Goal: Task Accomplishment & Management: Manage account settings

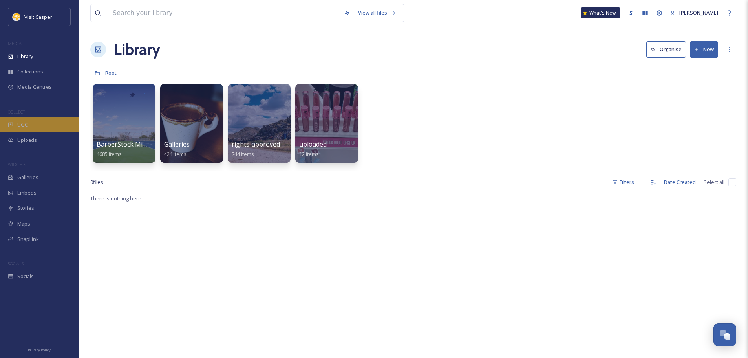
click at [30, 126] on div "UGC" at bounding box center [39, 124] width 79 height 15
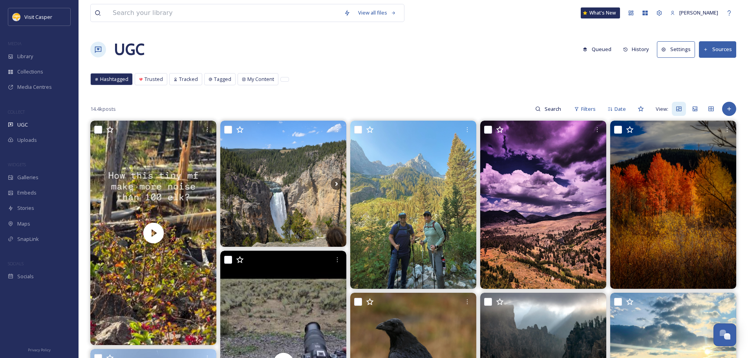
click at [709, 48] on icon at bounding box center [706, 49] width 5 height 5
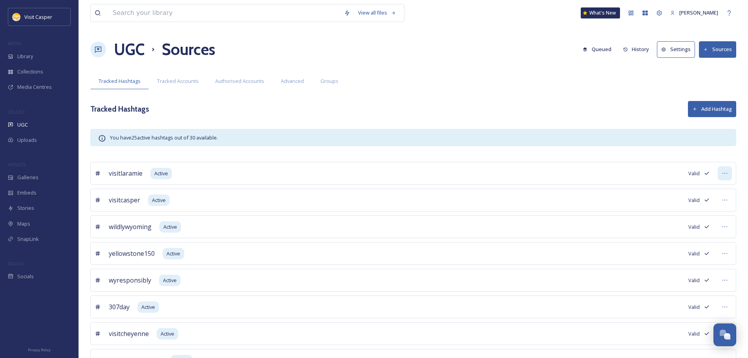
click at [729, 170] on div at bounding box center [725, 173] width 14 height 14
click at [633, 176] on div "visitlaramie Active Valid Search content with # visitlaramie Mark as Inactive E…" at bounding box center [413, 173] width 646 height 23
click at [702, 174] on div "Valid" at bounding box center [700, 173] width 22 height 7
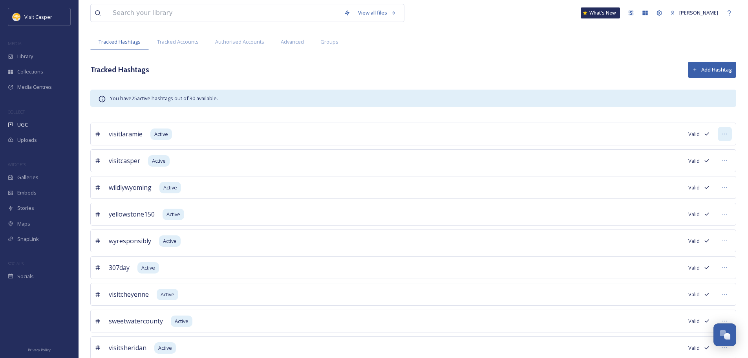
click at [722, 131] on div at bounding box center [725, 134] width 14 height 14
click at [682, 182] on div "Edit Settings" at bounding box center [689, 181] width 85 height 15
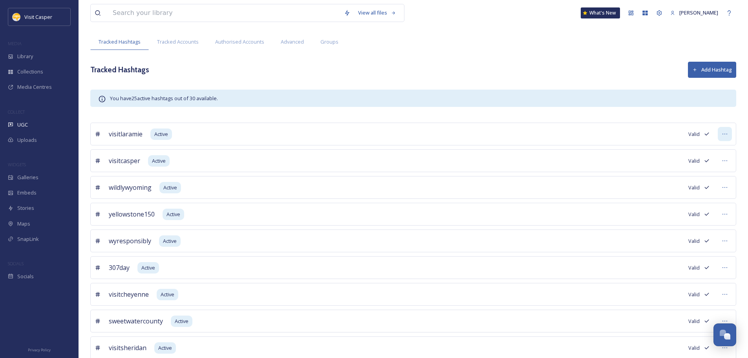
click at [720, 131] on div at bounding box center [725, 134] width 14 height 14
click at [674, 169] on span "Mark as Inactive" at bounding box center [669, 166] width 36 height 7
click at [502, 155] on div "visitcasper Active Valid" at bounding box center [413, 160] width 646 height 23
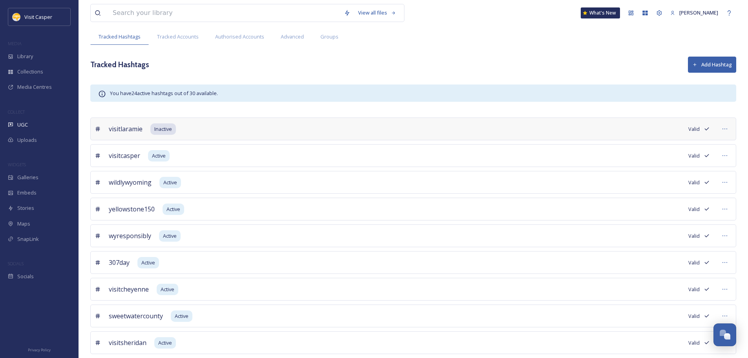
scroll to position [79, 0]
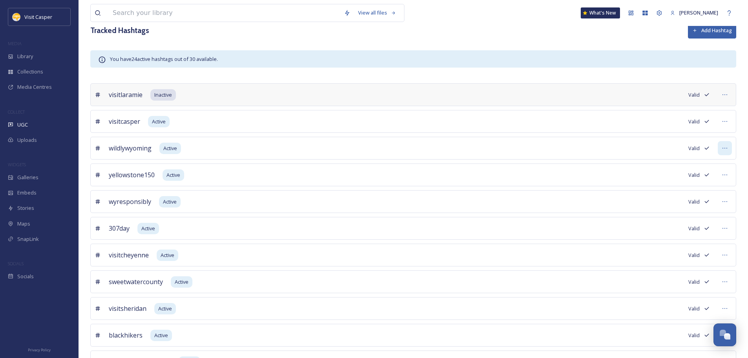
click at [728, 146] on icon at bounding box center [725, 148] width 6 height 6
click at [659, 176] on div "Mark as Inactive" at bounding box center [685, 180] width 93 height 15
click at [721, 175] on div at bounding box center [725, 175] width 14 height 14
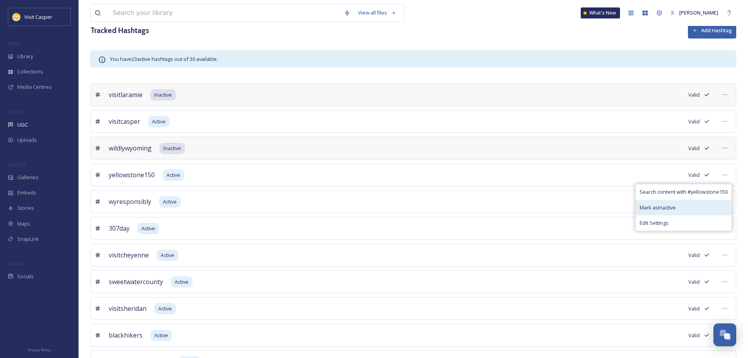
click at [669, 205] on span "Mark as Inactive" at bounding box center [658, 207] width 36 height 7
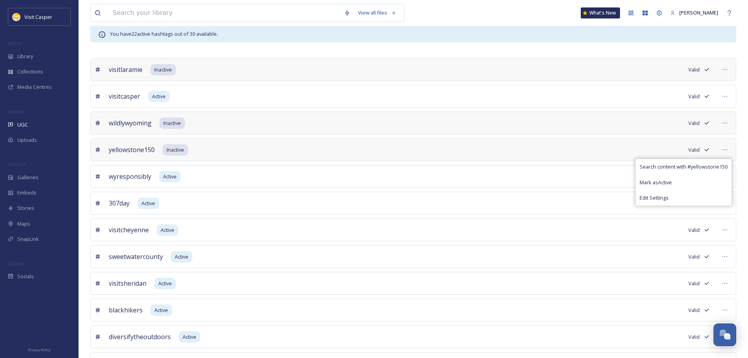
scroll to position [118, 0]
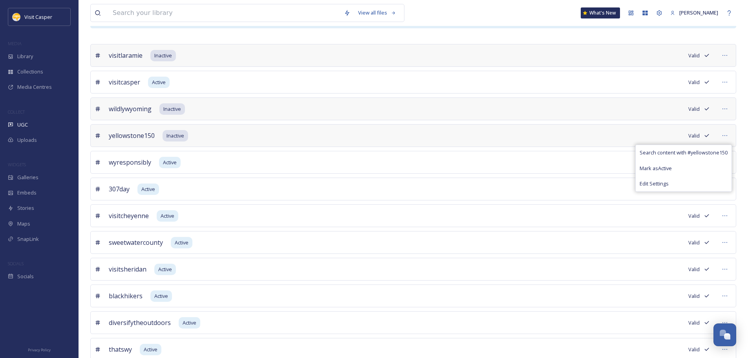
click at [445, 185] on div "307day Active Valid" at bounding box center [413, 189] width 646 height 23
click at [726, 159] on icon at bounding box center [725, 162] width 6 height 6
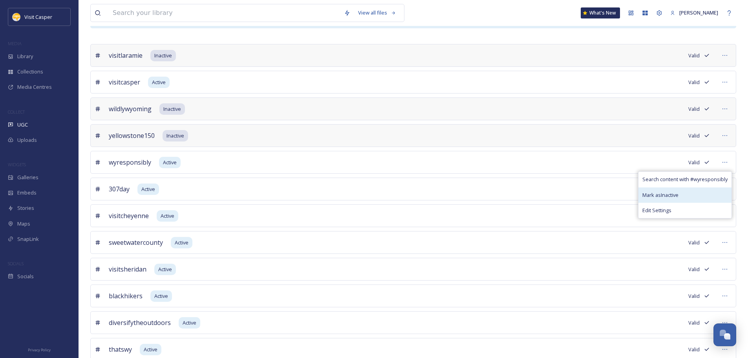
click at [675, 193] on span "Mark as Inactive" at bounding box center [661, 194] width 36 height 7
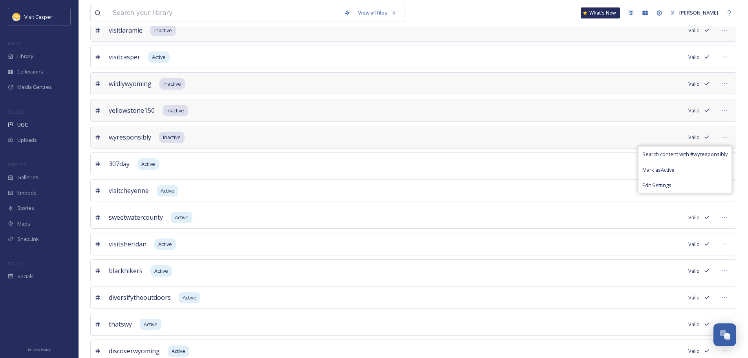
scroll to position [157, 0]
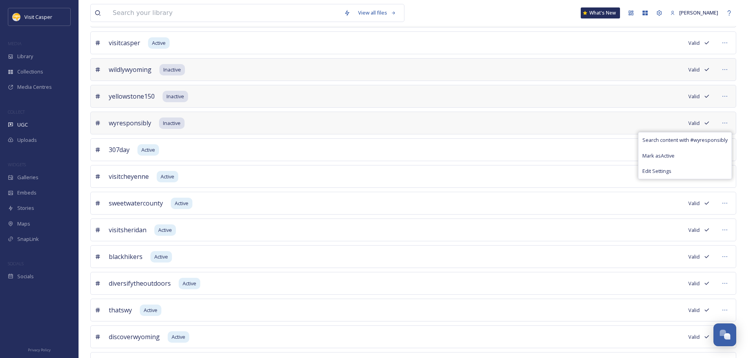
click at [560, 159] on div "307day Active Valid" at bounding box center [413, 149] width 646 height 23
click at [725, 181] on div at bounding box center [725, 176] width 14 height 14
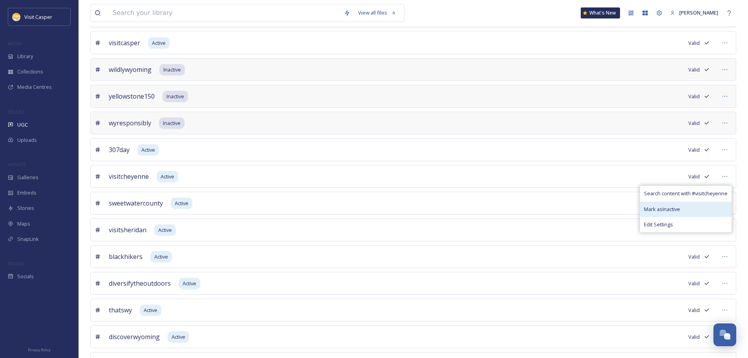
click at [675, 205] on span "Mark as Inactive" at bounding box center [662, 208] width 36 height 7
click at [325, 200] on div "sweetwatercounty Active Valid" at bounding box center [413, 203] width 646 height 23
click at [725, 200] on div at bounding box center [725, 203] width 14 height 14
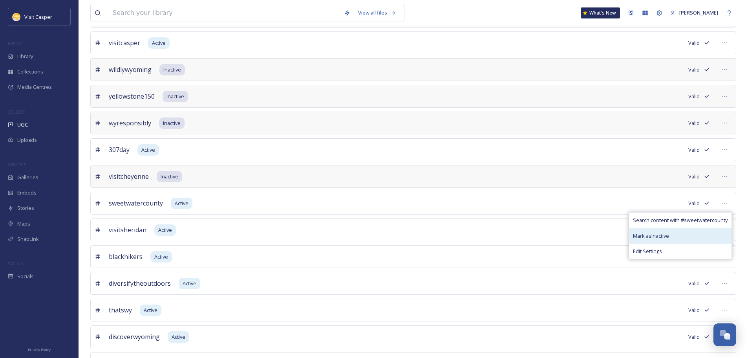
click at [662, 233] on span "Mark as Inactive" at bounding box center [651, 235] width 36 height 7
click at [348, 207] on div "sweetwatercounty Active Valid Search content with # sweetwatercounty Mark as In…" at bounding box center [413, 203] width 646 height 23
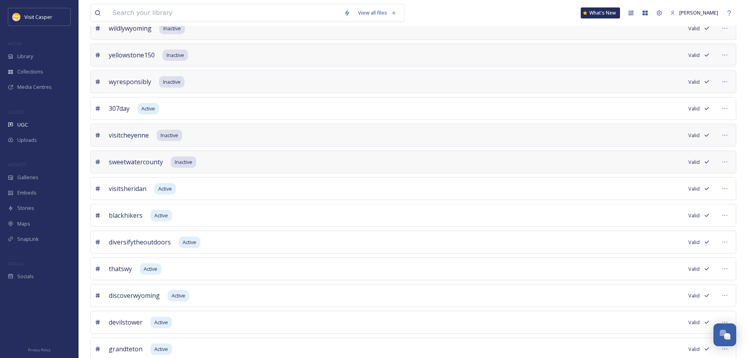
scroll to position [236, 0]
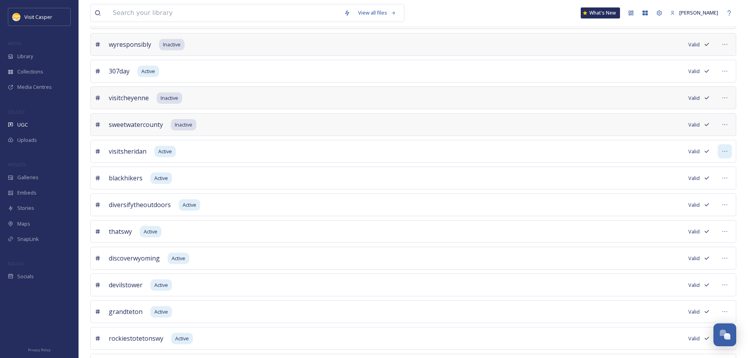
click at [730, 152] on div at bounding box center [725, 151] width 14 height 14
click at [678, 183] on span "Mark as Inactive" at bounding box center [665, 183] width 36 height 7
click at [262, 185] on div "blackhikers Active Valid" at bounding box center [413, 178] width 646 height 23
click at [727, 178] on icon at bounding box center [725, 178] width 6 height 6
click at [667, 209] on span "Mark as Inactive" at bounding box center [668, 210] width 36 height 7
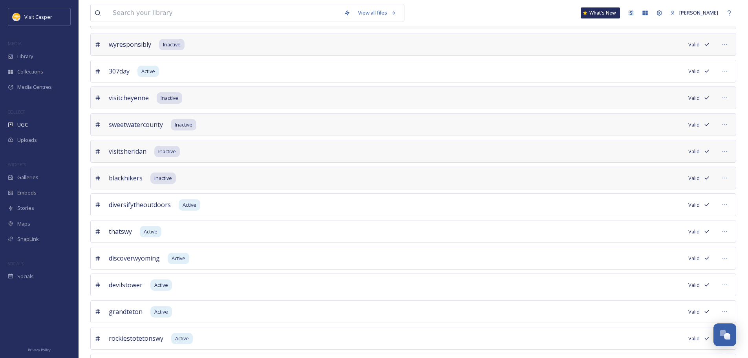
click at [434, 199] on div "diversifytheoutdoors Active Valid" at bounding box center [413, 204] width 646 height 23
click at [722, 202] on div at bounding box center [725, 205] width 14 height 14
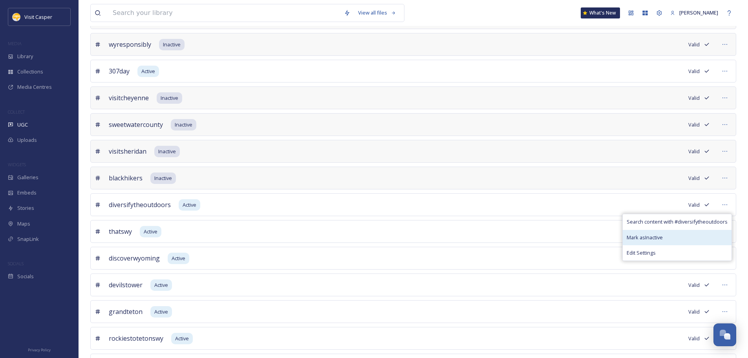
click at [654, 237] on span "Mark as Inactive" at bounding box center [645, 237] width 36 height 7
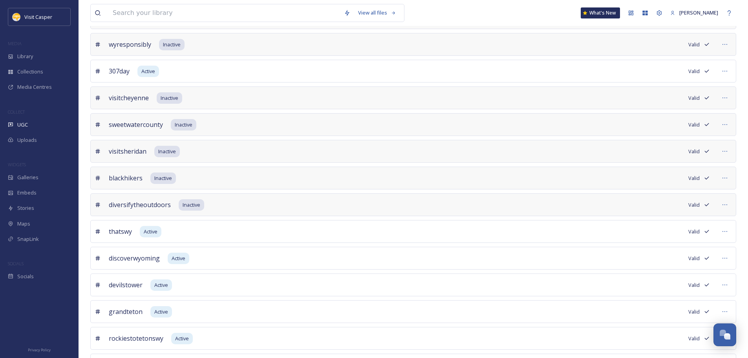
click at [361, 231] on div "thatswy Active Valid" at bounding box center [413, 231] width 646 height 23
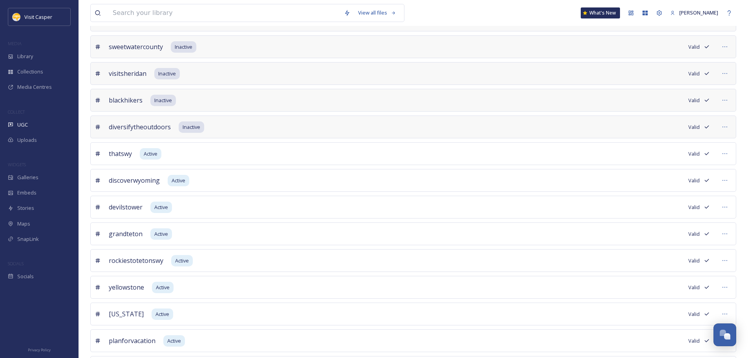
scroll to position [314, 0]
click at [727, 180] on icon at bounding box center [725, 179] width 6 height 6
click at [671, 213] on span "Mark as Inactive" at bounding box center [654, 212] width 36 height 7
click at [479, 214] on div "devilstower Active Valid" at bounding box center [413, 206] width 646 height 23
click at [725, 207] on icon at bounding box center [725, 206] width 6 height 6
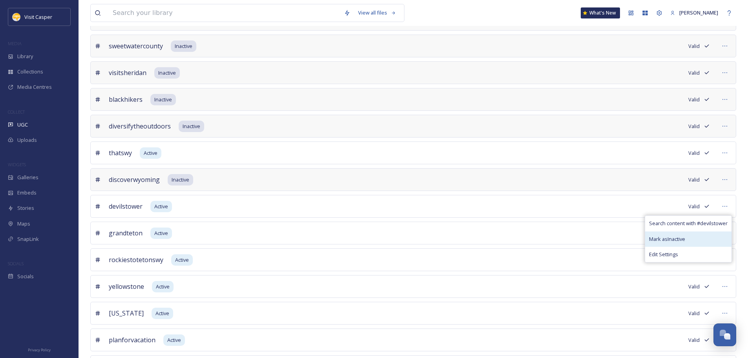
click at [677, 238] on span "Mark as Inactive" at bounding box center [667, 238] width 36 height 7
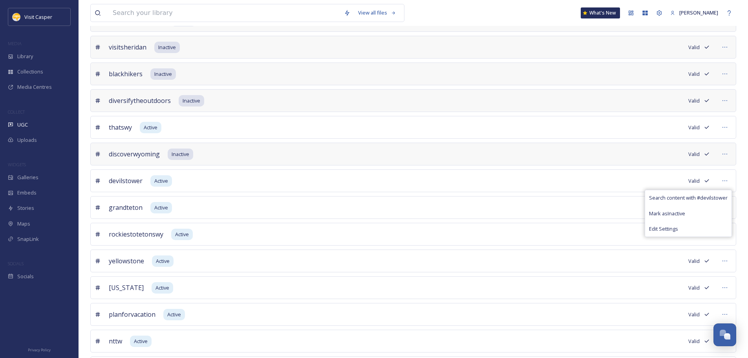
scroll to position [354, 0]
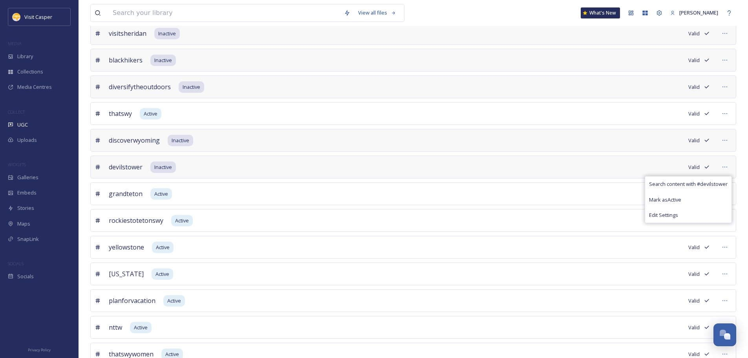
click at [560, 183] on div "grandteton Active Valid" at bounding box center [413, 193] width 646 height 23
click at [731, 192] on div at bounding box center [725, 194] width 14 height 14
click at [668, 227] on span "Mark as Inactive" at bounding box center [669, 226] width 36 height 7
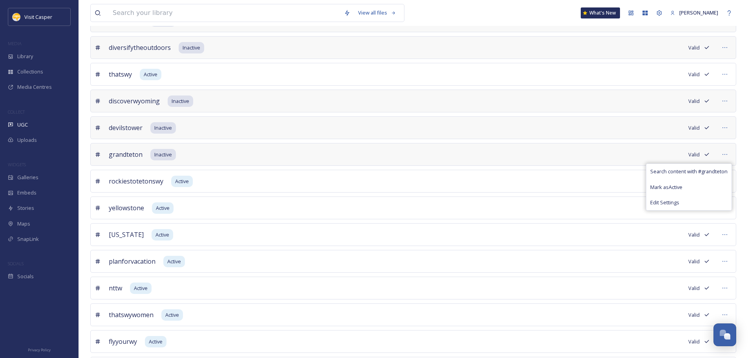
click at [299, 198] on div "yellowstone Active Valid" at bounding box center [413, 207] width 646 height 23
click at [724, 178] on icon at bounding box center [725, 181] width 6 height 6
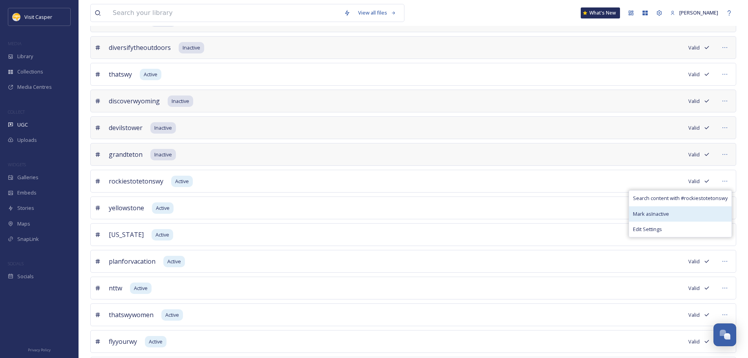
click at [657, 215] on span "Mark as Inactive" at bounding box center [651, 213] width 36 height 7
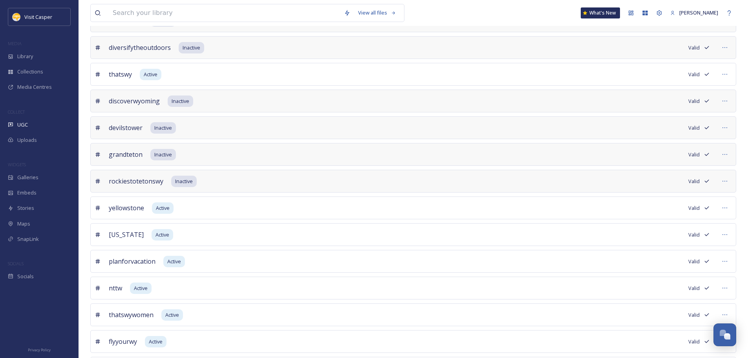
click at [268, 215] on div "yellowstone Active Valid" at bounding box center [413, 207] width 646 height 23
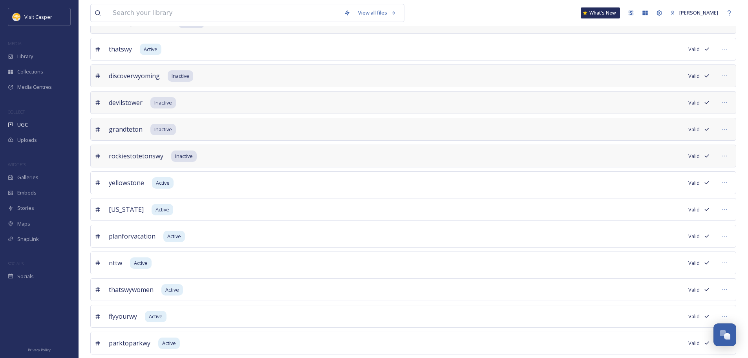
scroll to position [432, 0]
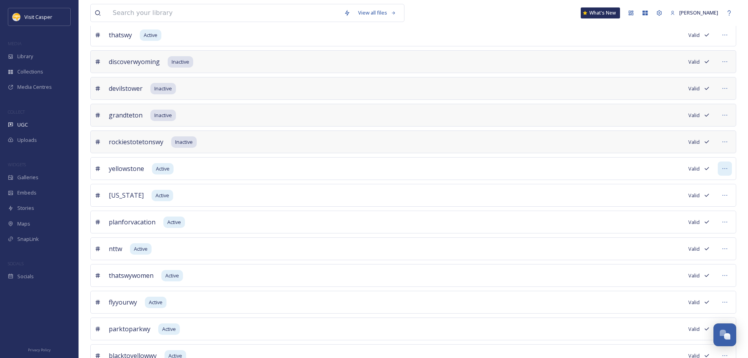
click at [723, 168] on icon at bounding box center [725, 168] width 6 height 6
click at [684, 202] on span "Mark as Inactive" at bounding box center [666, 201] width 36 height 7
click at [235, 174] on div "yellowstone Inactive Valid" at bounding box center [413, 168] width 646 height 23
click at [728, 197] on div at bounding box center [725, 195] width 14 height 14
click at [550, 219] on div "planforvacation Active Valid" at bounding box center [413, 222] width 646 height 23
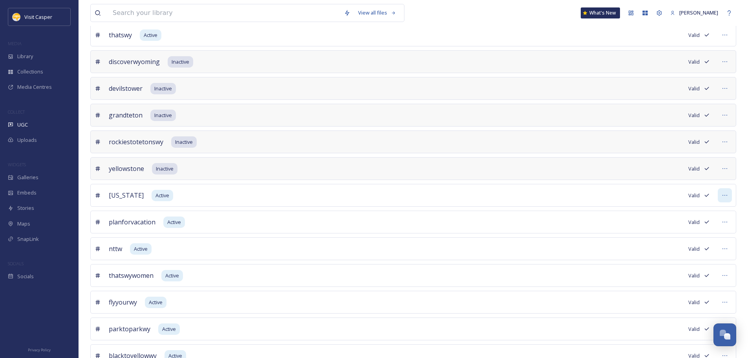
click at [726, 193] on icon at bounding box center [725, 195] width 6 height 6
click at [349, 203] on div "wyoming Active Valid Search content with # wyoming Mark as Inactive Edit Settin…" at bounding box center [413, 195] width 646 height 23
click at [721, 197] on div at bounding box center [725, 195] width 14 height 14
click at [286, 200] on div "wyoming Active Valid Search content with # wyoming Mark as Inactive Edit Settin…" at bounding box center [413, 195] width 646 height 23
click at [729, 197] on div at bounding box center [725, 195] width 14 height 14
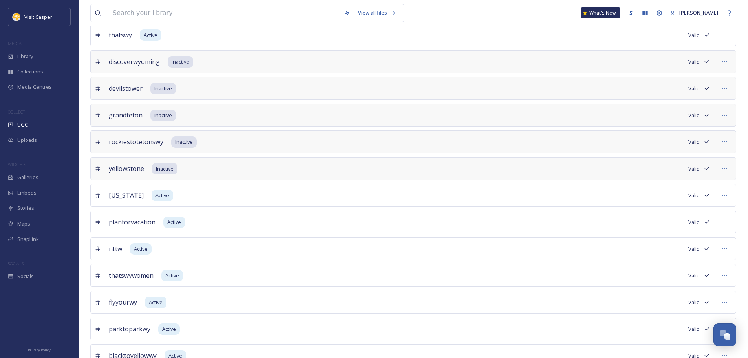
click at [428, 199] on div "wyoming Active Valid" at bounding box center [413, 195] width 646 height 23
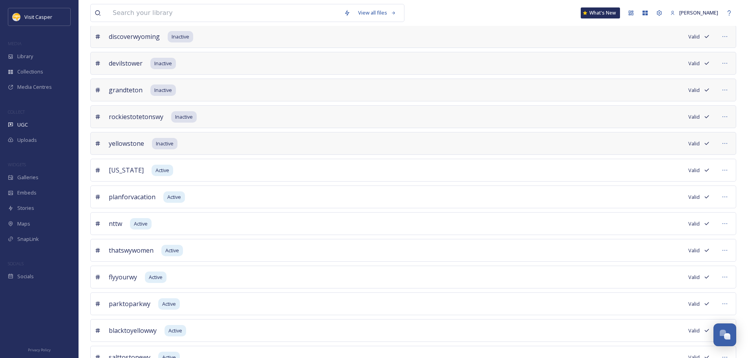
scroll to position [471, 0]
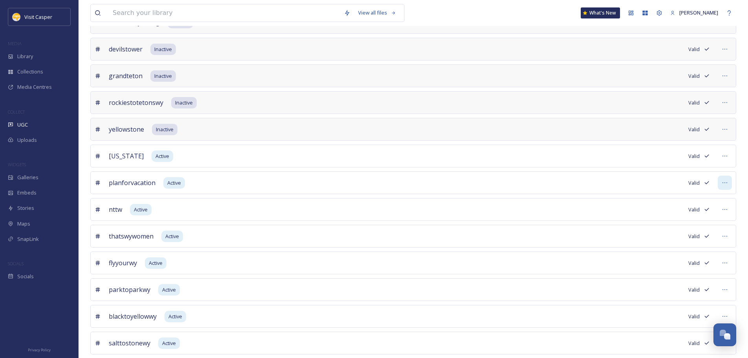
click at [722, 180] on div at bounding box center [725, 183] width 14 height 14
drag, startPoint x: 676, startPoint y: 216, endPoint x: 650, endPoint y: 222, distance: 27.0
click at [676, 216] on span "Mark as Inactive" at bounding box center [658, 215] width 36 height 7
click at [358, 196] on div "visitlaramie Inactive Valid visitcasper Active Valid wildlywyoming Inactive Val…" at bounding box center [413, 22] width 646 height 664
click at [728, 206] on div at bounding box center [725, 209] width 14 height 14
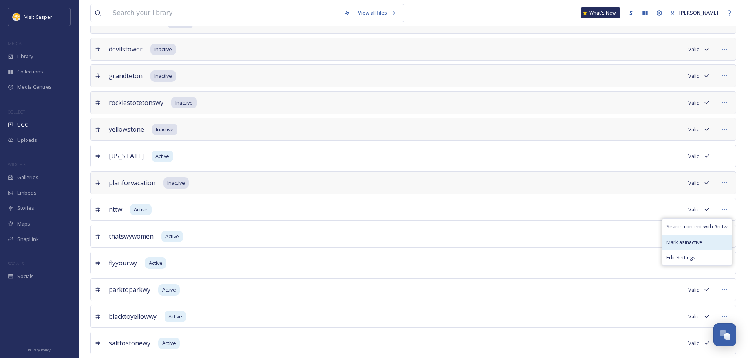
click at [679, 242] on span "Mark as Inactive" at bounding box center [685, 241] width 36 height 7
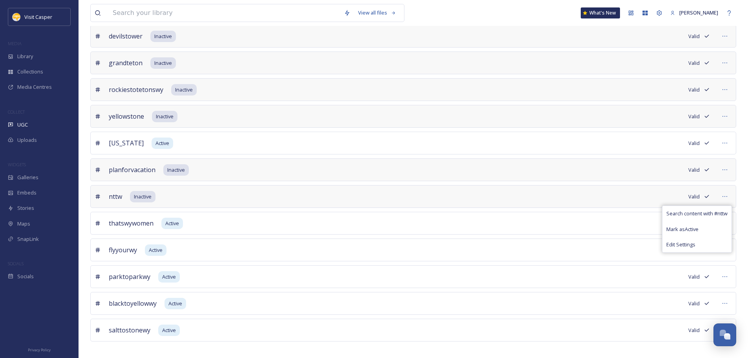
scroll to position [491, 0]
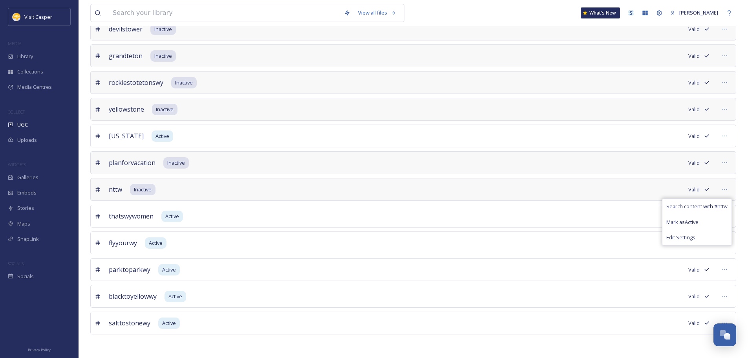
click at [368, 220] on div "thatswywomen Active Valid" at bounding box center [413, 216] width 646 height 23
click at [721, 216] on div at bounding box center [725, 216] width 14 height 14
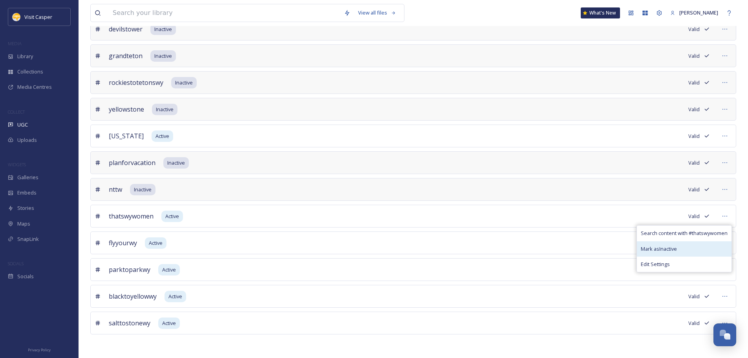
click at [680, 248] on div "Mark as Inactive" at bounding box center [684, 248] width 95 height 15
click at [433, 243] on div "flyyourwy Active Valid" at bounding box center [413, 242] width 646 height 23
click at [729, 242] on div at bounding box center [725, 243] width 14 height 14
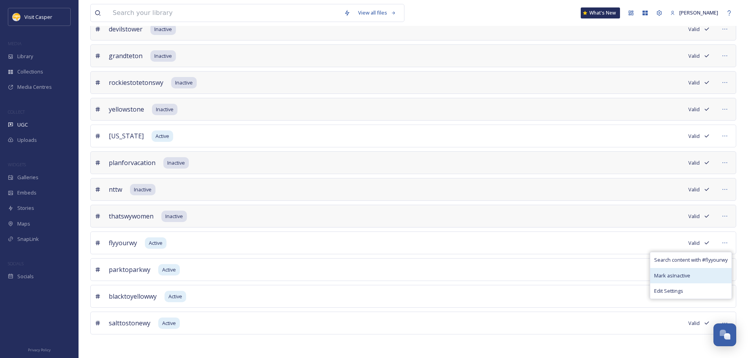
click at [678, 277] on span "Mark as Inactive" at bounding box center [672, 275] width 36 height 7
click at [328, 258] on div "visitlaramie Inactive Valid visitcasper Active Valid wildlywyoming Inactive Val…" at bounding box center [413, 2] width 646 height 664
click at [727, 268] on icon at bounding box center [725, 269] width 6 height 6
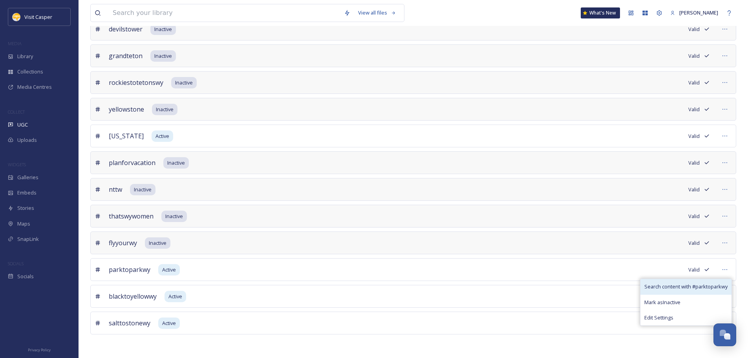
click at [684, 293] on div "Search content with # parktoparkwy" at bounding box center [686, 286] width 91 height 15
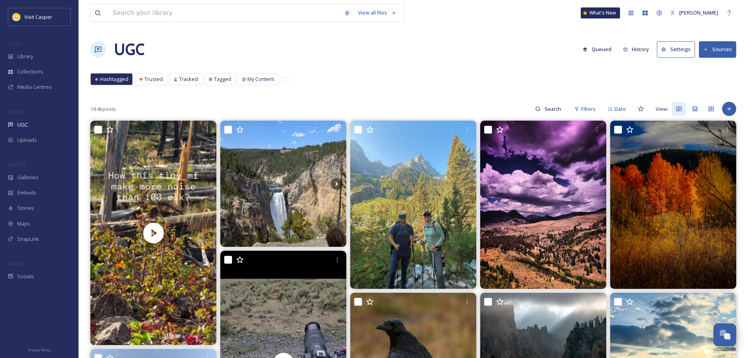
click at [729, 48] on button "Sources" at bounding box center [717, 49] width 37 height 16
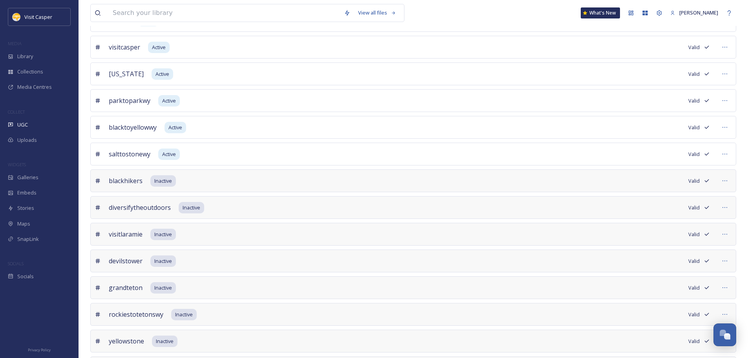
scroll to position [99, 0]
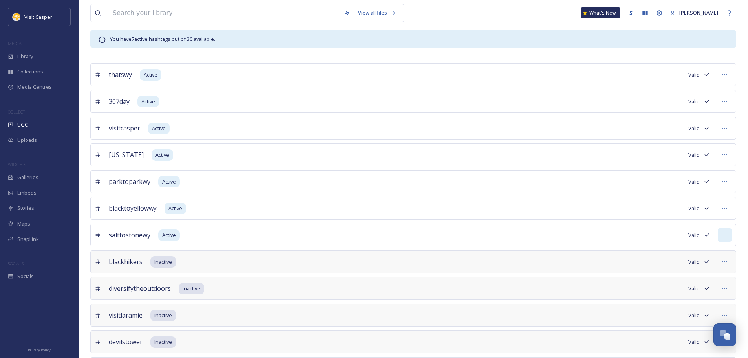
click at [726, 237] on icon at bounding box center [725, 235] width 6 height 6
click at [678, 267] on span "Mark as Inactive" at bounding box center [662, 267] width 36 height 7
click at [728, 211] on icon at bounding box center [725, 208] width 6 height 6
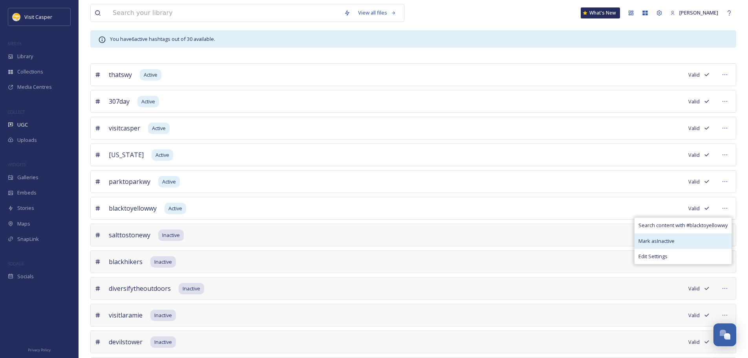
click at [669, 242] on span "Mark as Inactive" at bounding box center [657, 240] width 36 height 7
click at [255, 182] on div "parktoparkwy Active Valid" at bounding box center [413, 181] width 646 height 23
click at [735, 178] on div "parktoparkwy Active Valid" at bounding box center [413, 181] width 646 height 23
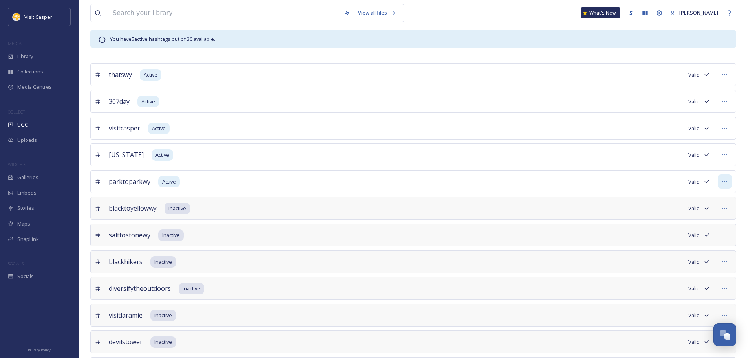
click at [729, 182] on div at bounding box center [725, 181] width 14 height 14
click at [673, 213] on span "Mark as Inactive" at bounding box center [663, 214] width 36 height 7
click at [366, 165] on div "wyoming Active Valid" at bounding box center [413, 154] width 646 height 23
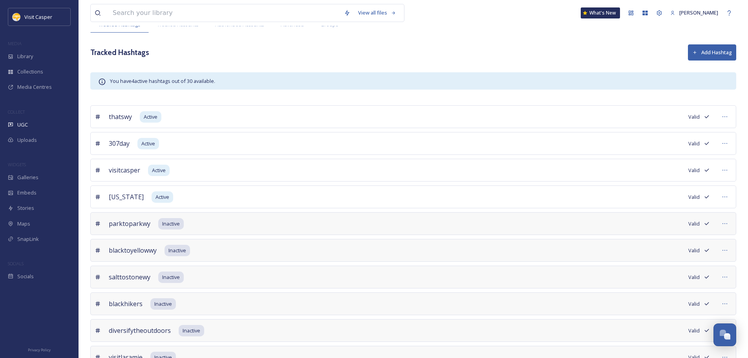
scroll to position [0, 0]
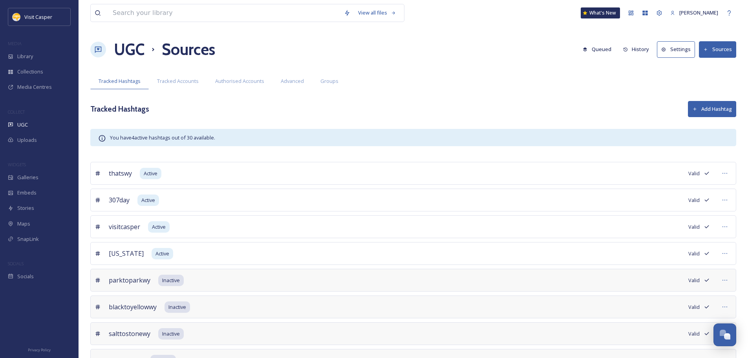
click at [708, 110] on button "Add Hashtag" at bounding box center [712, 109] width 48 height 16
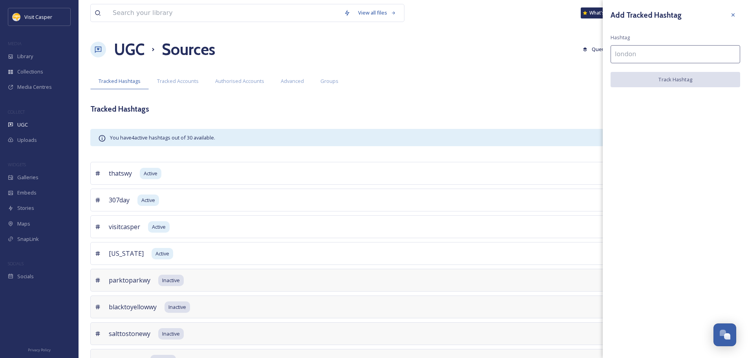
click at [647, 52] on input at bounding box center [676, 54] width 130 height 18
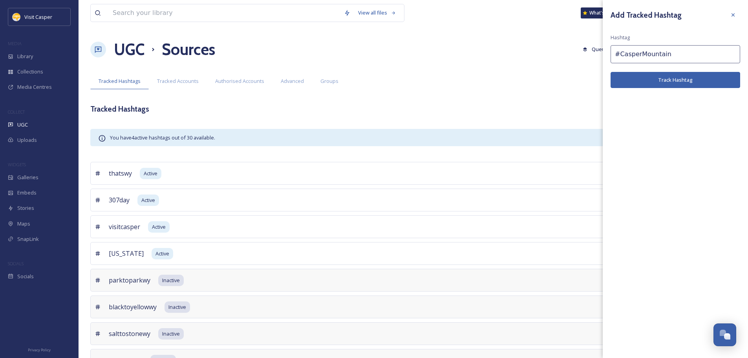
type input "#CasperMountain"
click at [673, 81] on button "Track Hashtag" at bounding box center [676, 80] width 130 height 16
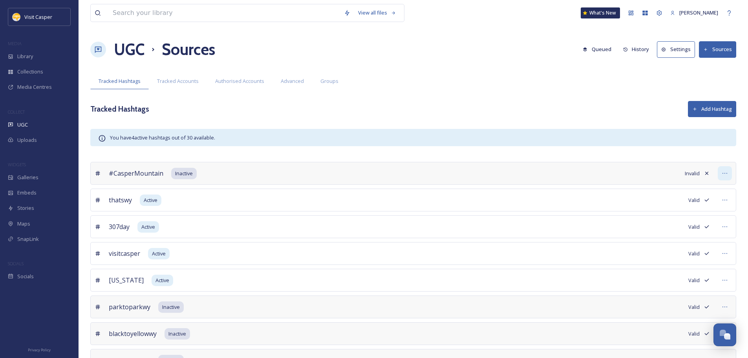
click at [724, 173] on icon at bounding box center [725, 173] width 6 height 6
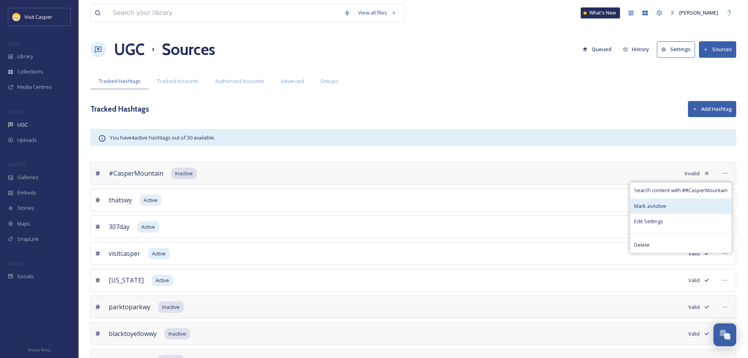
click at [665, 209] on span "Mark as Active" at bounding box center [650, 205] width 32 height 7
click at [656, 207] on span "Mark as Active" at bounding box center [650, 205] width 32 height 7
click at [644, 114] on div "Tracked Hashtags Add Hashtag" at bounding box center [413, 109] width 646 height 16
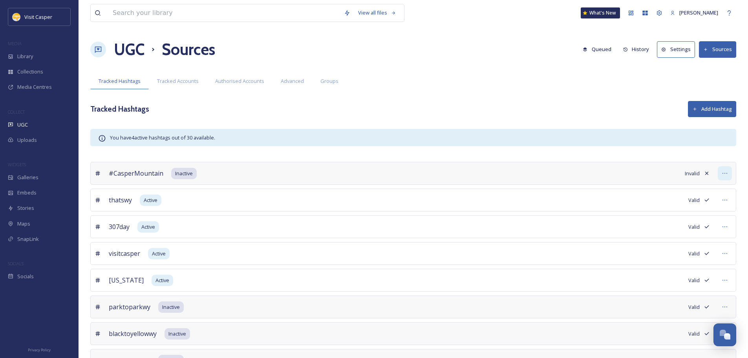
click at [724, 174] on icon at bounding box center [725, 173] width 6 height 6
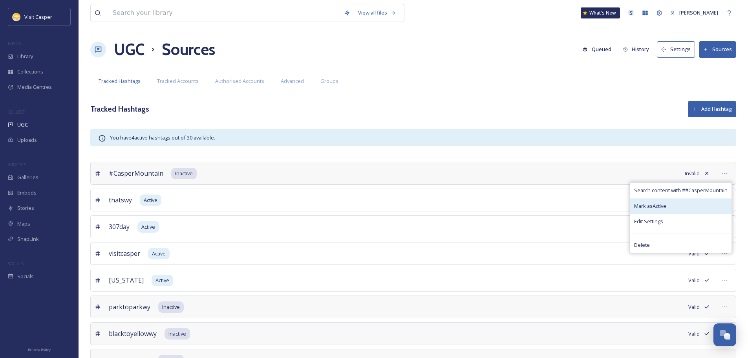
click at [664, 209] on span "Mark as Active" at bounding box center [650, 205] width 32 height 7
click at [636, 202] on span "Mark as Active" at bounding box center [650, 205] width 32 height 7
drag, startPoint x: 243, startPoint y: 176, endPoint x: 189, endPoint y: 176, distance: 53.8
click at [243, 176] on div "#CasperMountain Inactive Invalid Search content with # #CasperMountain Mark as …" at bounding box center [413, 173] width 646 height 23
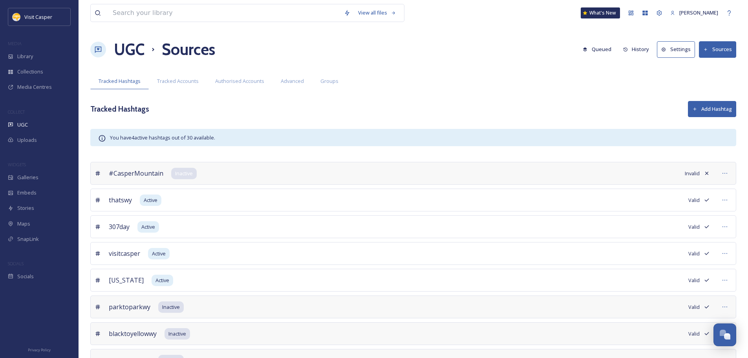
click at [182, 174] on span "Inactive" at bounding box center [184, 173] width 18 height 7
click at [293, 178] on div "#CasperMountain Inactive Invalid" at bounding box center [413, 173] width 646 height 23
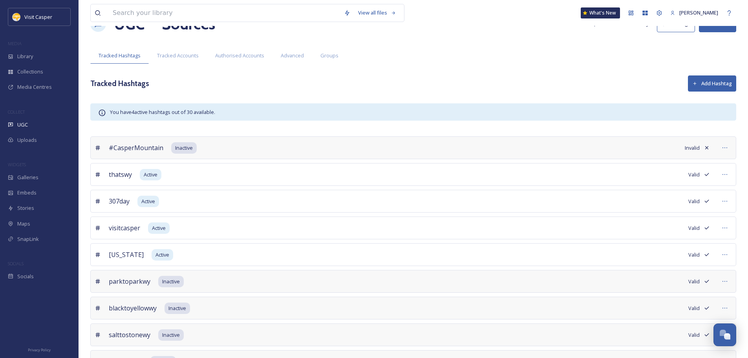
scroll to position [39, 0]
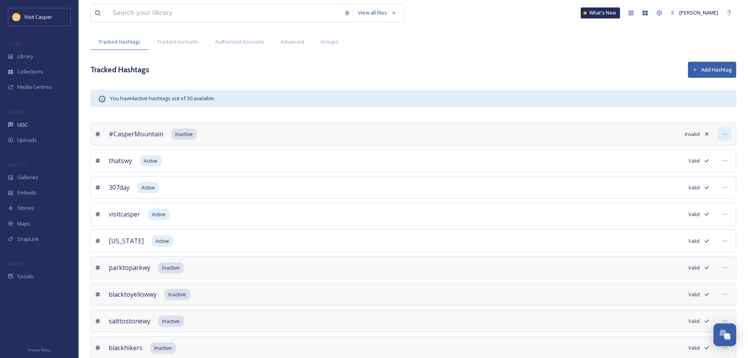
click at [725, 132] on icon at bounding box center [725, 134] width 6 height 6
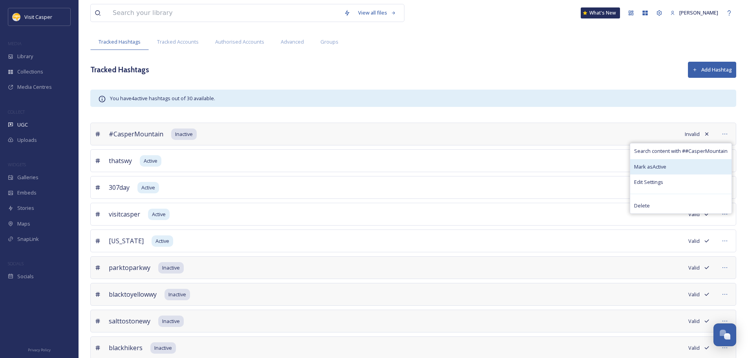
click at [660, 168] on span "Mark as Active" at bounding box center [650, 166] width 32 height 7
click at [655, 181] on span "Edit Settings" at bounding box center [648, 181] width 29 height 7
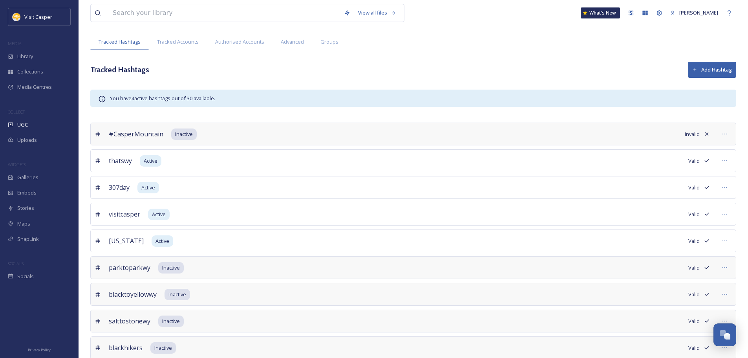
click at [708, 73] on button "Add Hashtag" at bounding box center [712, 70] width 48 height 16
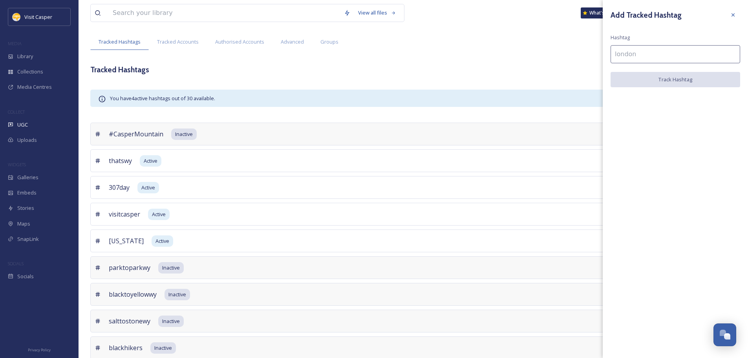
click at [638, 55] on input at bounding box center [676, 54] width 130 height 18
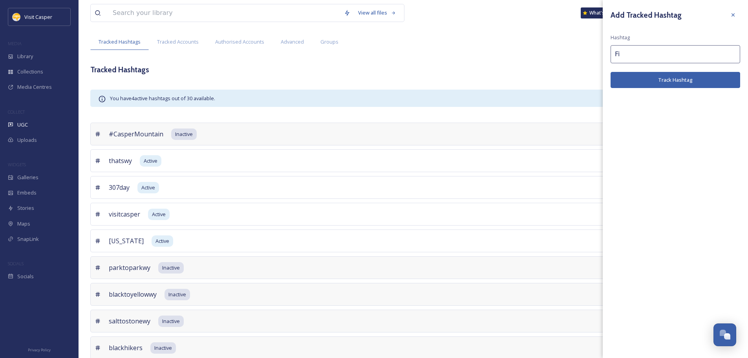
type input "F"
type input "#MuddyMountain"
click at [666, 77] on button "Track Hashtag" at bounding box center [676, 80] width 130 height 16
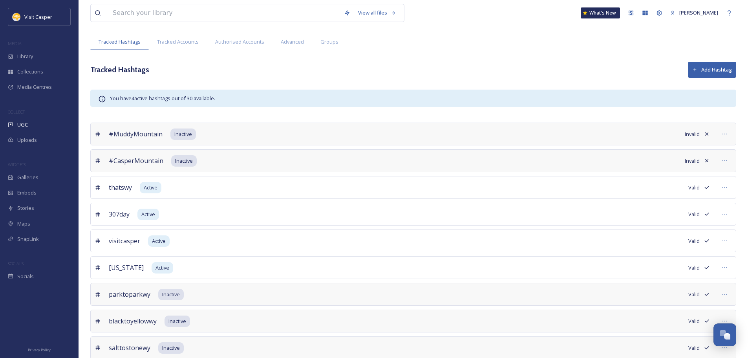
click at [704, 69] on button "Add Hashtag" at bounding box center [712, 70] width 48 height 16
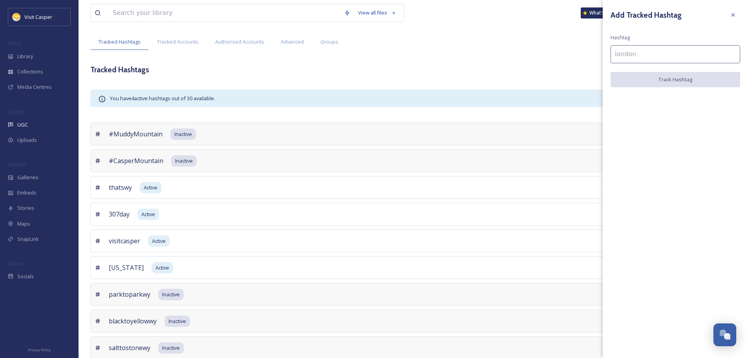
click at [651, 53] on input at bounding box center [676, 54] width 130 height 18
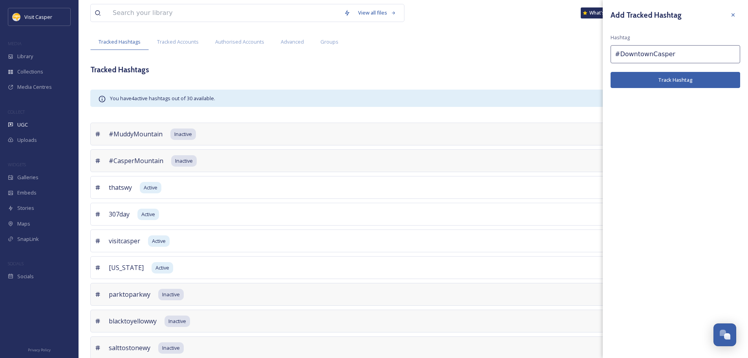
type input "#DowntownCasper"
click at [665, 82] on button "Track Hashtag" at bounding box center [676, 80] width 130 height 16
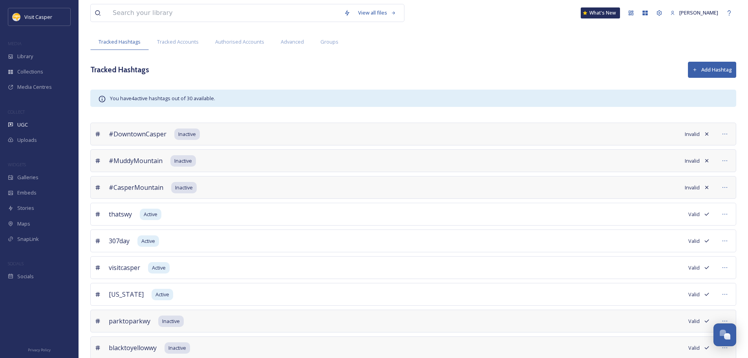
click at [722, 70] on button "Add Hashtag" at bounding box center [712, 70] width 48 height 16
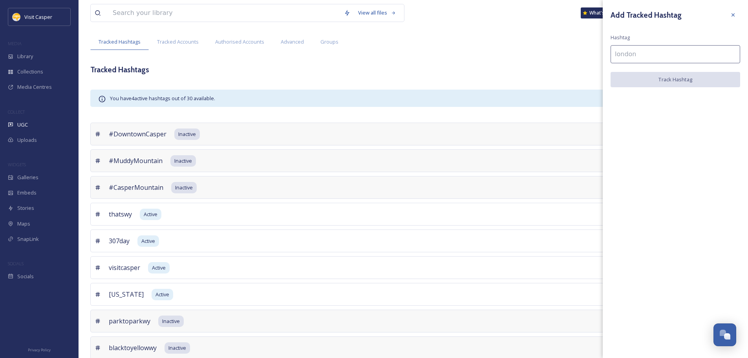
click at [641, 55] on input at bounding box center [676, 54] width 130 height 18
type input "#"
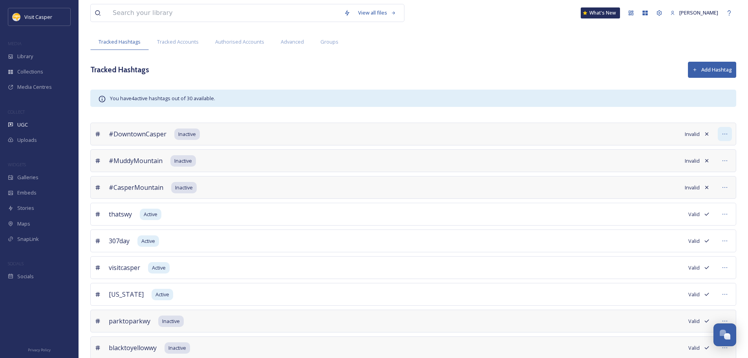
click at [719, 135] on div at bounding box center [725, 134] width 14 height 14
click at [651, 184] on span "Edit Settings" at bounding box center [645, 181] width 29 height 7
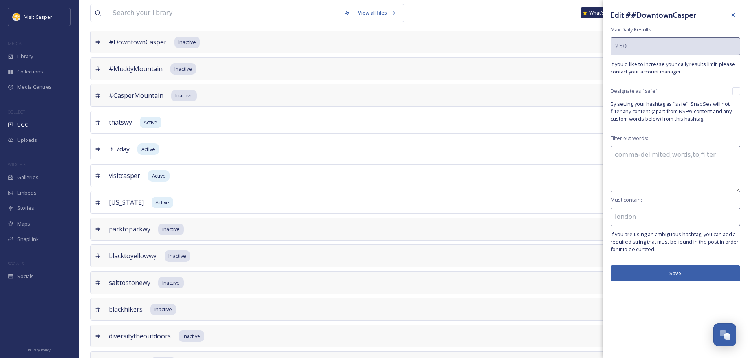
scroll to position [79, 0]
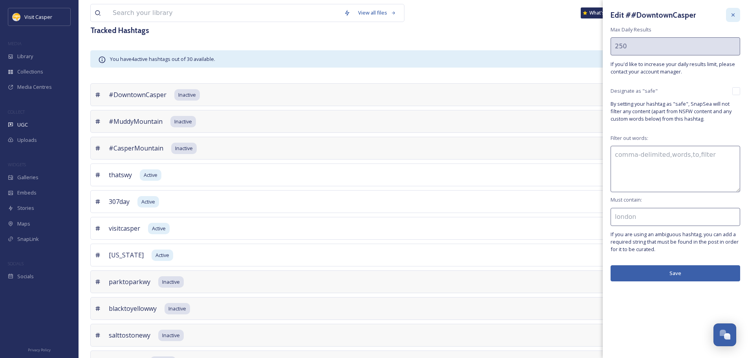
click at [735, 14] on icon at bounding box center [733, 14] width 3 height 3
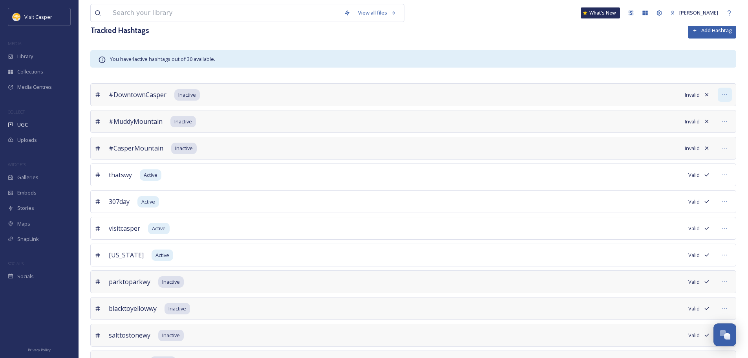
click at [722, 93] on div at bounding box center [725, 95] width 14 height 14
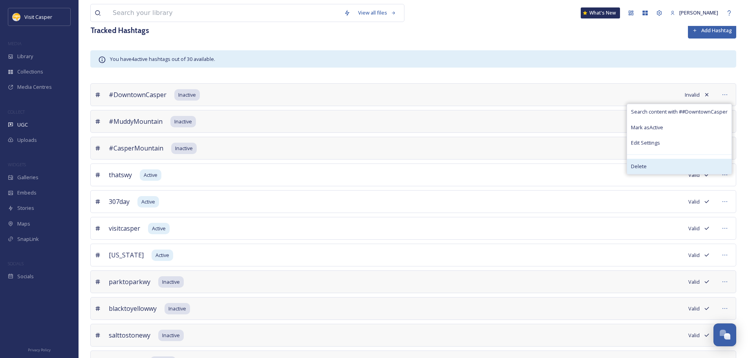
click at [645, 165] on span "Delete" at bounding box center [639, 166] width 16 height 7
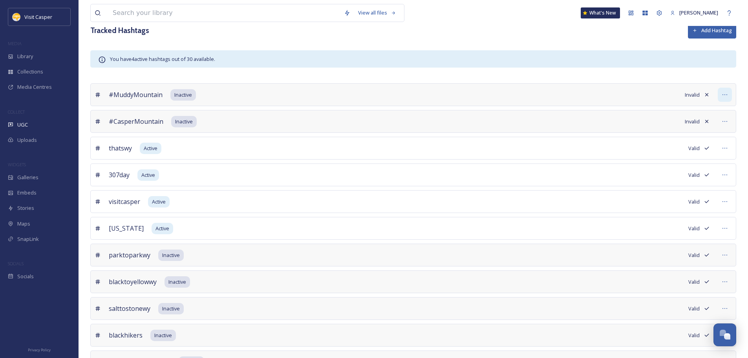
click at [725, 94] on icon at bounding box center [725, 95] width 6 height 6
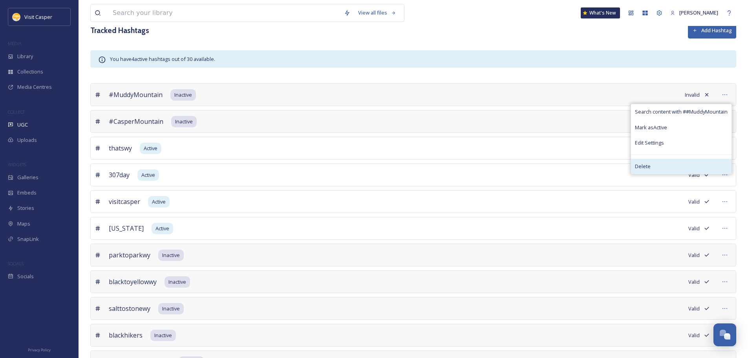
click at [654, 163] on div "Delete" at bounding box center [681, 166] width 101 height 15
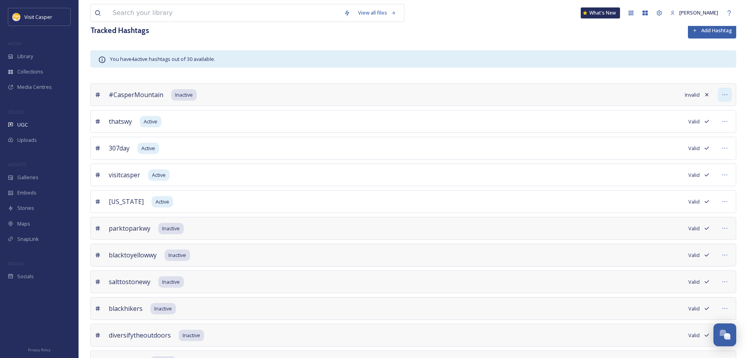
click at [723, 94] on icon at bounding box center [725, 95] width 6 height 6
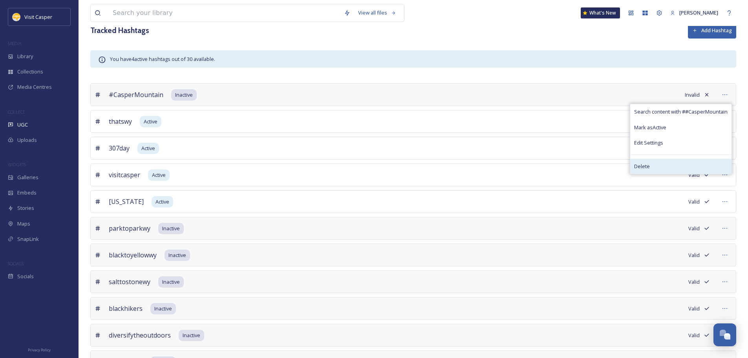
click at [649, 166] on span "Delete" at bounding box center [642, 166] width 16 height 7
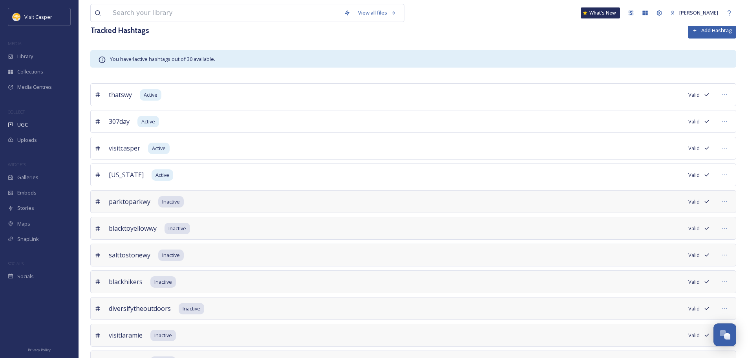
click at [708, 37] on button "Add Hashtag" at bounding box center [712, 30] width 48 height 16
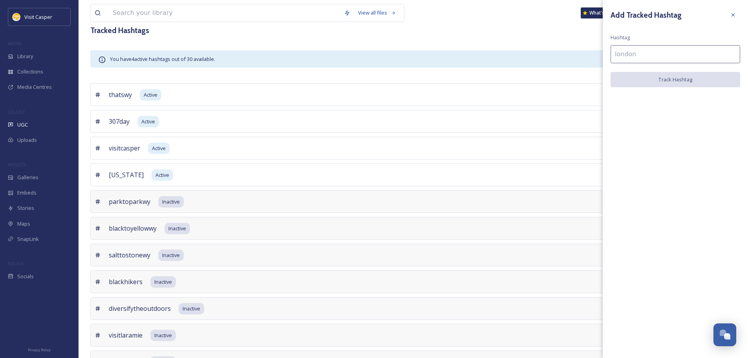
click at [660, 58] on input at bounding box center [676, 54] width 130 height 18
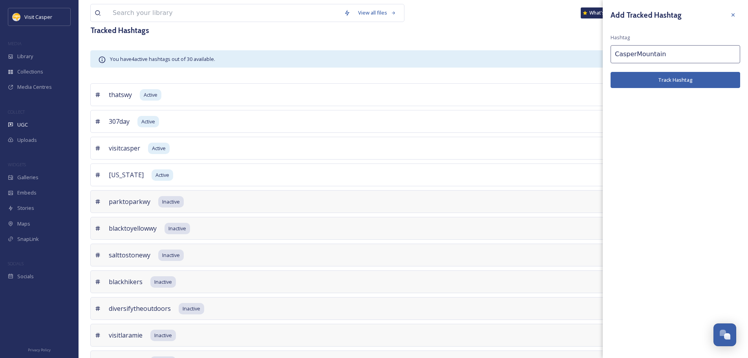
type input "CasperMountain"
click at [713, 83] on button "Track Hashtag" at bounding box center [676, 80] width 130 height 16
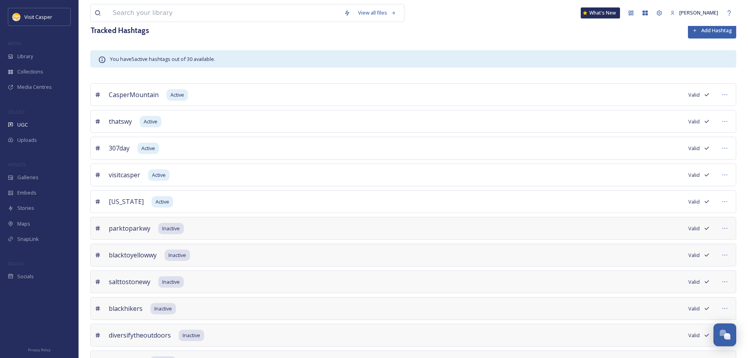
click at [725, 31] on button "Add Hashtag" at bounding box center [712, 30] width 48 height 16
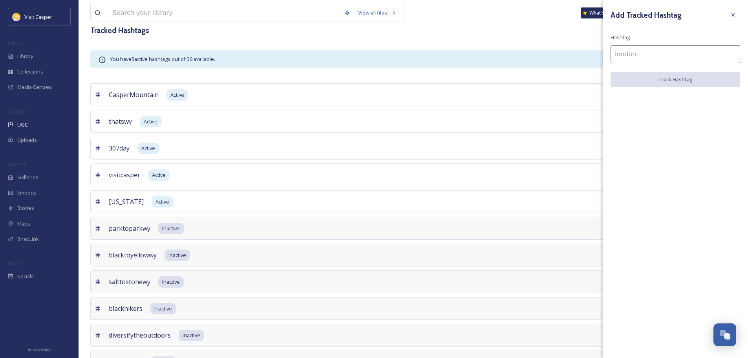
click at [658, 62] on input at bounding box center [676, 54] width 130 height 18
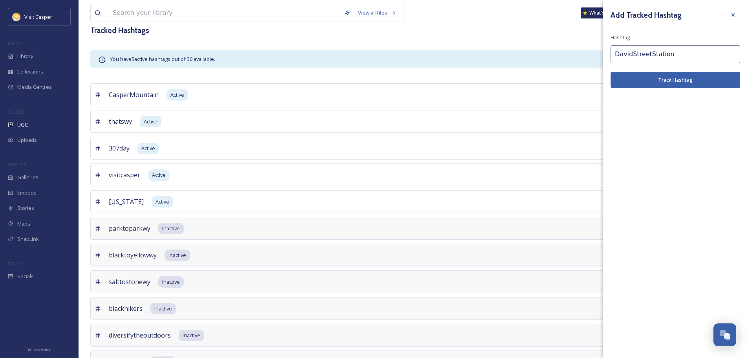
type input "DavidStreetStation"
click at [671, 73] on button "Track Hashtag" at bounding box center [676, 80] width 130 height 16
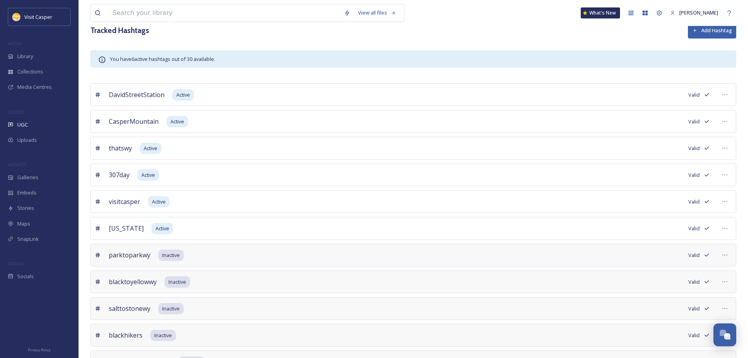
click at [718, 35] on button "Add Hashtag" at bounding box center [712, 30] width 48 height 16
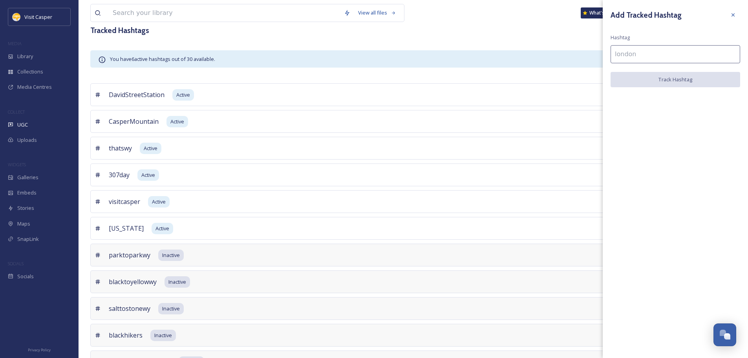
click at [654, 51] on input at bounding box center [676, 54] width 130 height 18
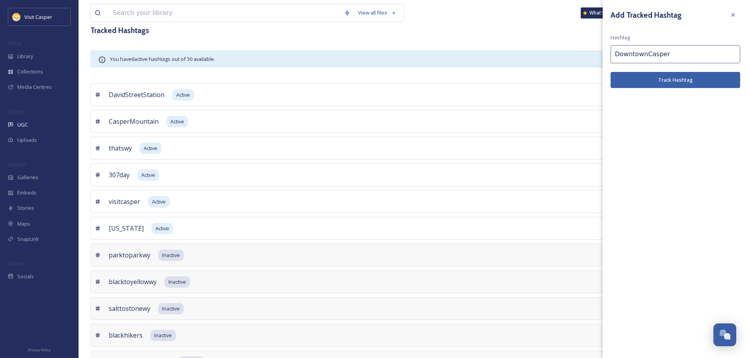
type input "DowntownCasper"
click at [664, 79] on button "Track Hashtag" at bounding box center [676, 80] width 130 height 16
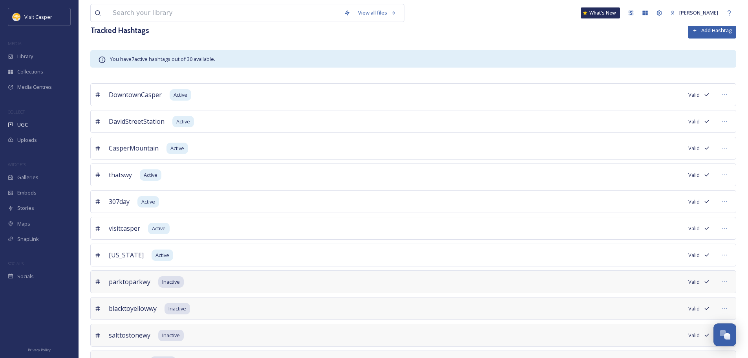
click at [704, 31] on button "Add Hashtag" at bounding box center [712, 30] width 48 height 16
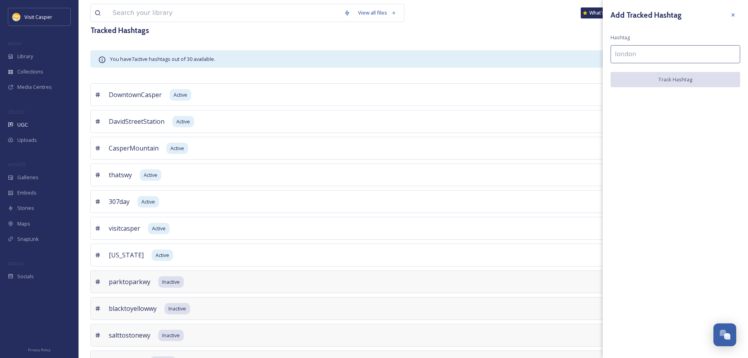
click at [648, 60] on input at bounding box center [676, 54] width 130 height 18
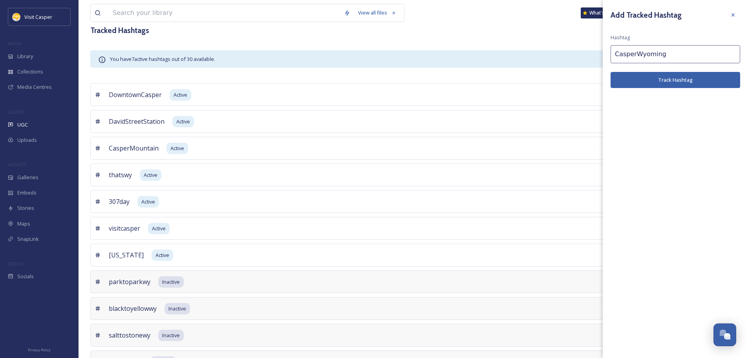
type input "CasperWyoming"
click at [665, 75] on button "Track Hashtag" at bounding box center [676, 80] width 130 height 16
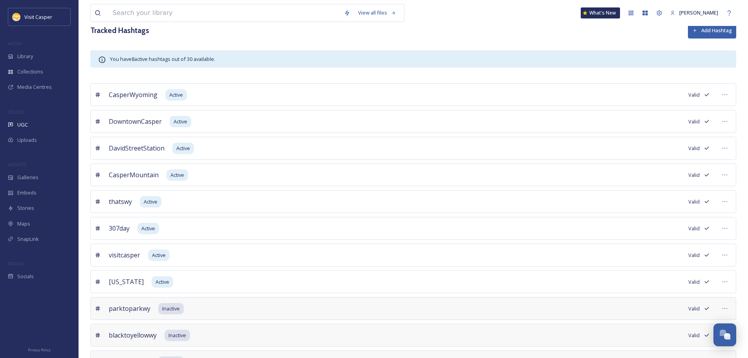
click at [709, 34] on button "Add Hashtag" at bounding box center [712, 30] width 48 height 16
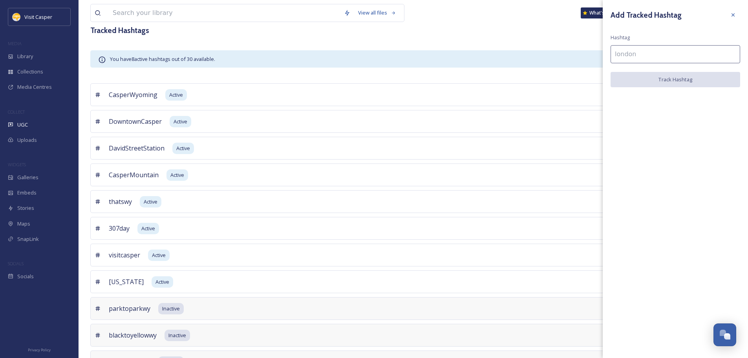
click at [641, 53] on input at bounding box center [676, 54] width 130 height 18
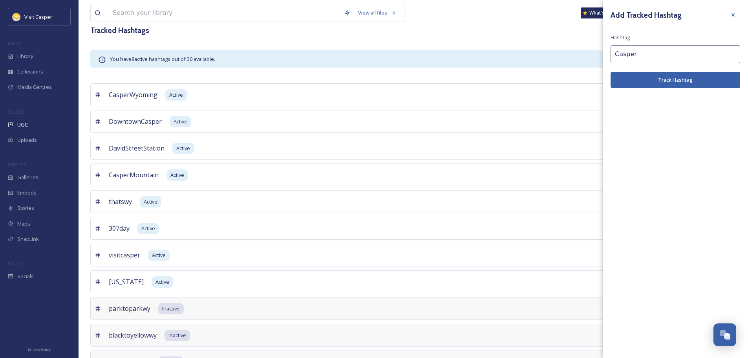
type input "Casper"
drag, startPoint x: 630, startPoint y: 74, endPoint x: 631, endPoint y: 80, distance: 6.3
click at [631, 80] on button "Track Hashtag" at bounding box center [676, 80] width 130 height 16
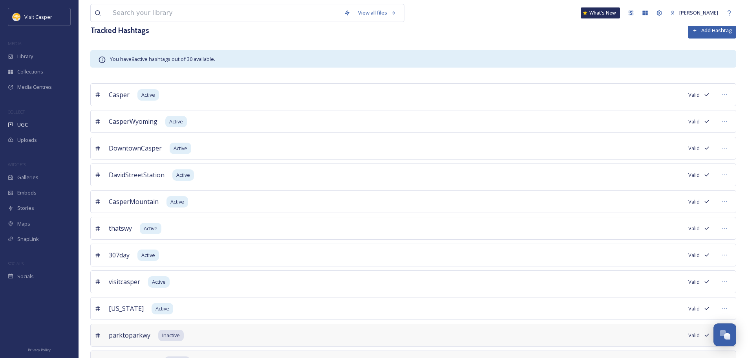
click at [709, 28] on button "Add Hashtag" at bounding box center [712, 30] width 48 height 16
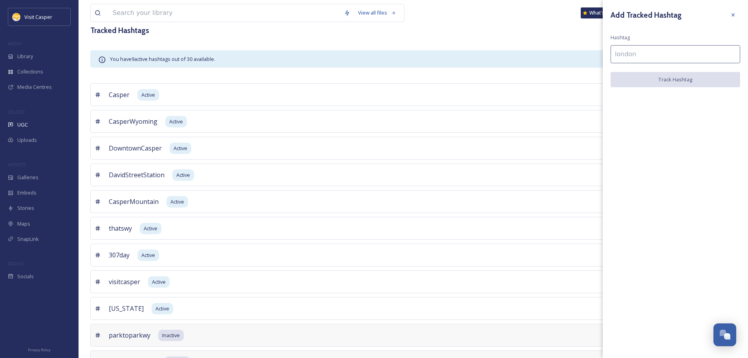
click at [675, 55] on input at bounding box center [676, 54] width 130 height 18
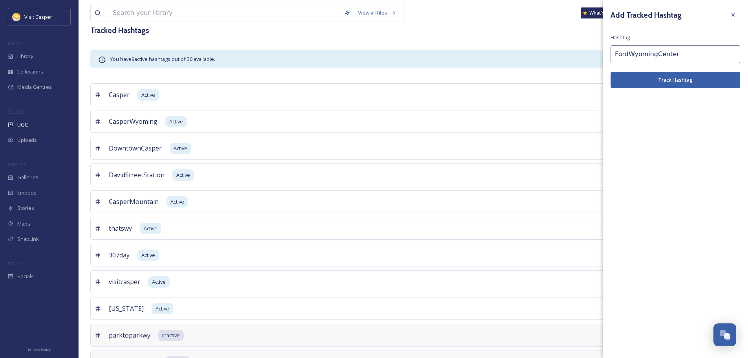
type input "FordWyomingCenter"
click at [679, 78] on button "Track Hashtag" at bounding box center [676, 80] width 130 height 16
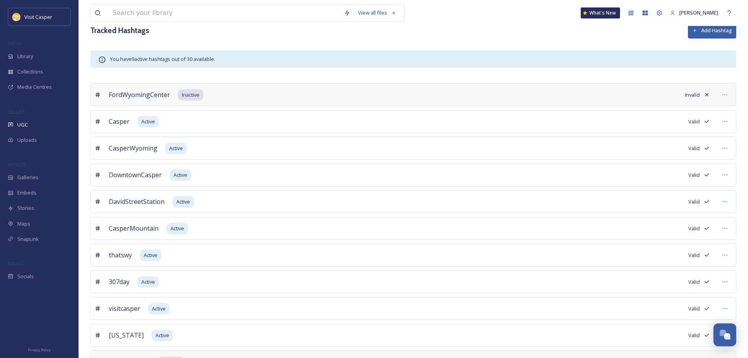
click at [708, 33] on button "Add Hashtag" at bounding box center [712, 30] width 48 height 16
click at [724, 95] on icon at bounding box center [725, 95] width 6 height 6
click at [667, 127] on div "Mark as Active" at bounding box center [678, 127] width 107 height 15
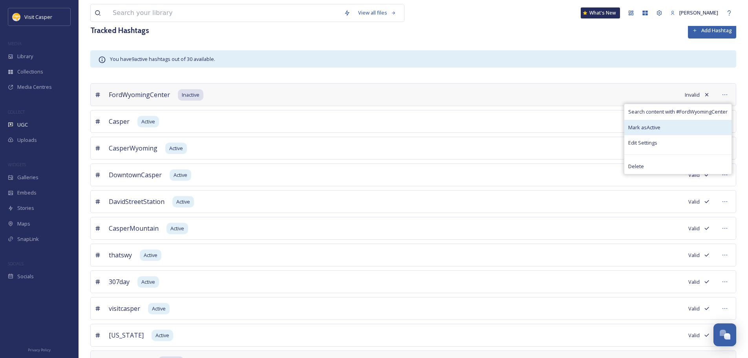
click at [636, 124] on span "Mark as Active" at bounding box center [645, 127] width 32 height 7
click at [394, 103] on div "FordWyomingCenter Inactive Invalid" at bounding box center [413, 94] width 646 height 23
click at [720, 92] on div at bounding box center [725, 95] width 14 height 14
click at [663, 123] on div "Mark as Active" at bounding box center [678, 127] width 107 height 15
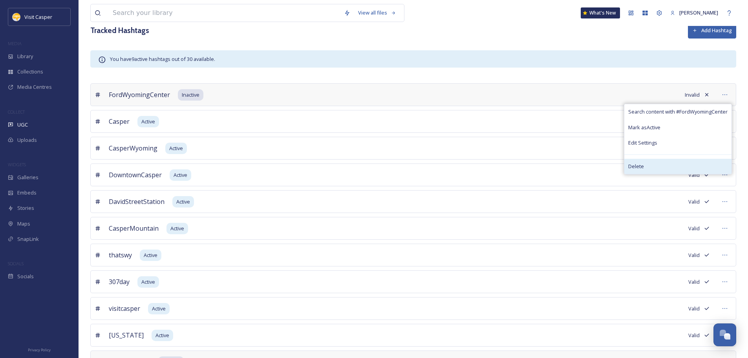
click at [638, 163] on span "Delete" at bounding box center [637, 166] width 16 height 7
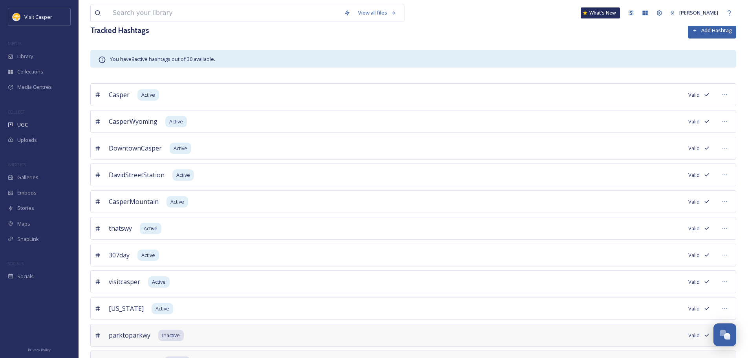
click at [698, 28] on icon at bounding box center [695, 30] width 5 height 5
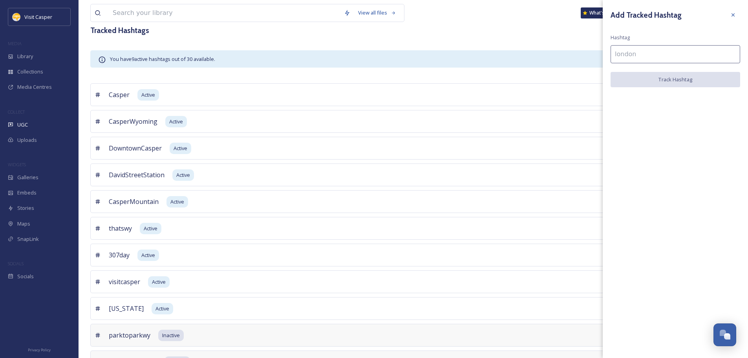
click at [656, 56] on input at bounding box center [676, 54] width 130 height 18
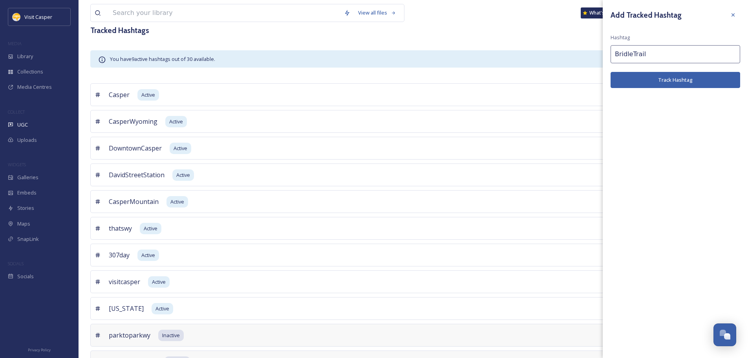
type input "BridleTrail"
click at [644, 77] on button "Track Hashtag" at bounding box center [676, 80] width 130 height 16
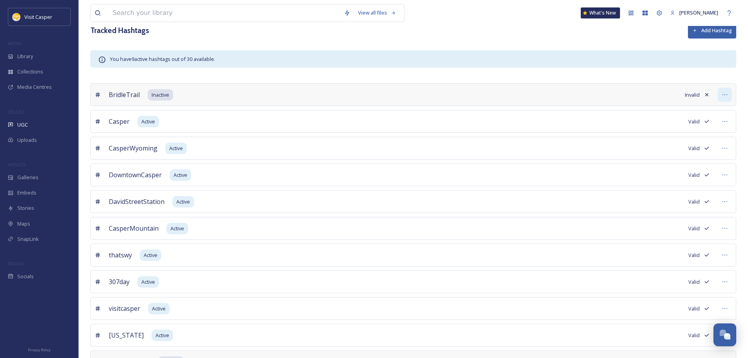
click at [726, 95] on icon at bounding box center [725, 95] width 6 height 6
click at [675, 126] on span "Mark as Active" at bounding box center [669, 127] width 32 height 7
click at [436, 67] on div "You have 9 active hashtags out of 30 available." at bounding box center [413, 58] width 646 height 17
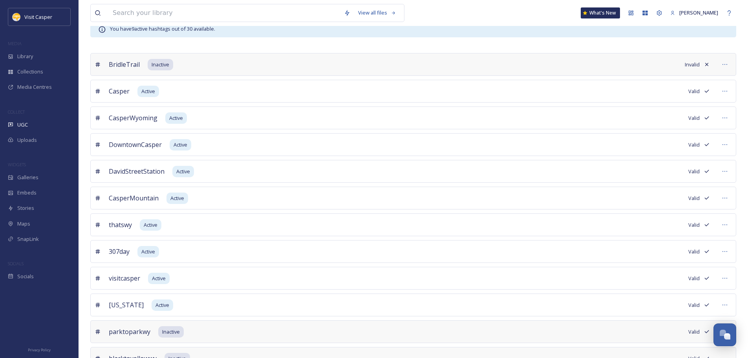
scroll to position [102, 0]
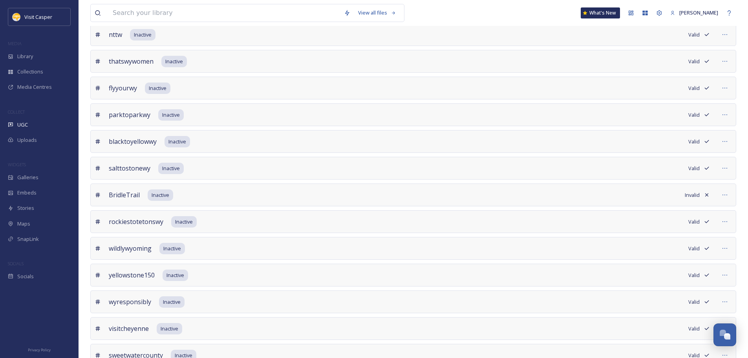
scroll to position [550, 0]
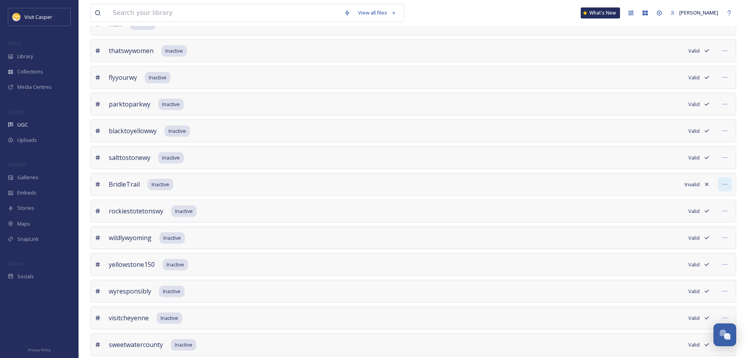
click at [724, 182] on icon at bounding box center [725, 184] width 6 height 6
click at [679, 218] on span "Mark as Active" at bounding box center [669, 216] width 32 height 7
click at [676, 219] on span "Mark as Active" at bounding box center [669, 216] width 32 height 7
click at [590, 194] on div "BridleTrail Inactive Invalid Search content with # BridleTrail Mark as Active E…" at bounding box center [413, 184] width 646 height 23
click at [722, 185] on div at bounding box center [725, 184] width 14 height 14
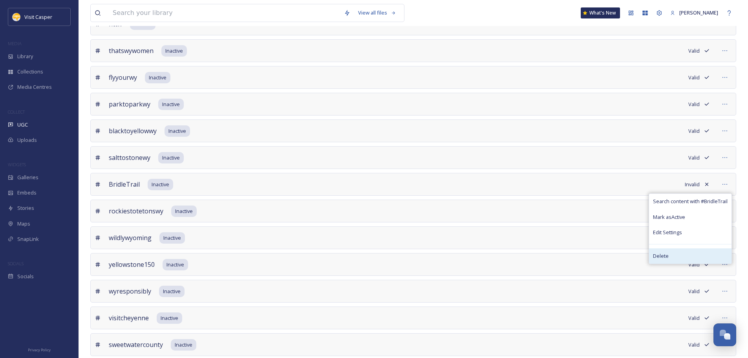
click at [670, 251] on div "Delete" at bounding box center [690, 255] width 82 height 15
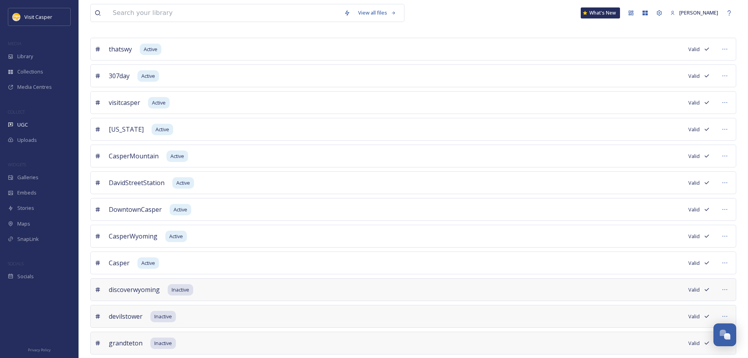
scroll to position [0, 0]
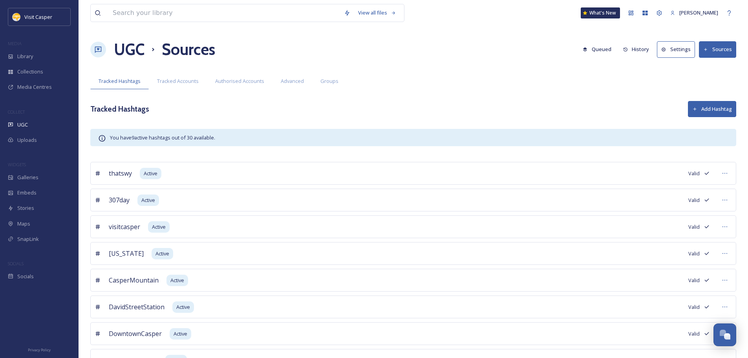
click at [709, 104] on button "Add Hashtag" at bounding box center [712, 109] width 48 height 16
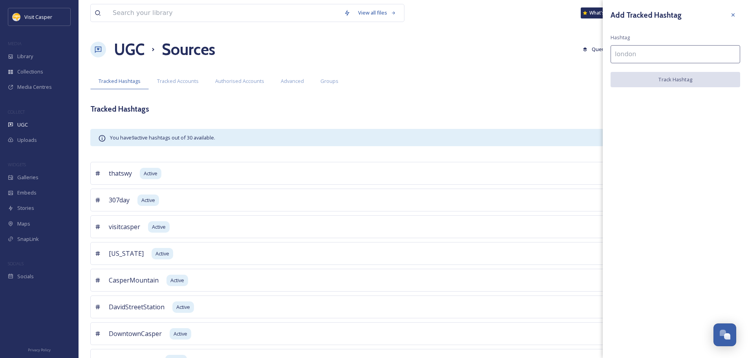
click at [660, 60] on input at bounding box center [676, 54] width 130 height 18
click at [673, 55] on input at bounding box center [676, 54] width 130 height 18
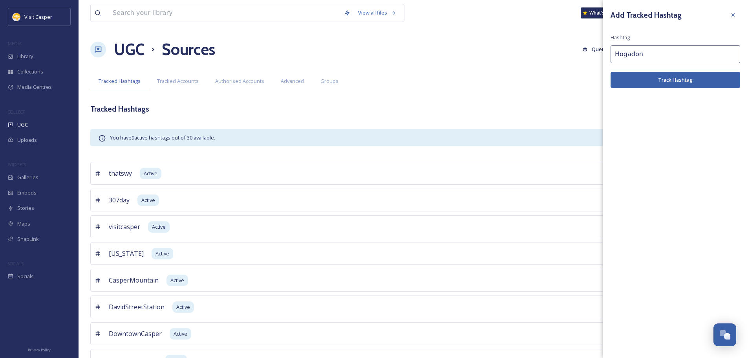
type input "Hogadon"
click at [656, 77] on button "Track Hashtag" at bounding box center [676, 80] width 130 height 16
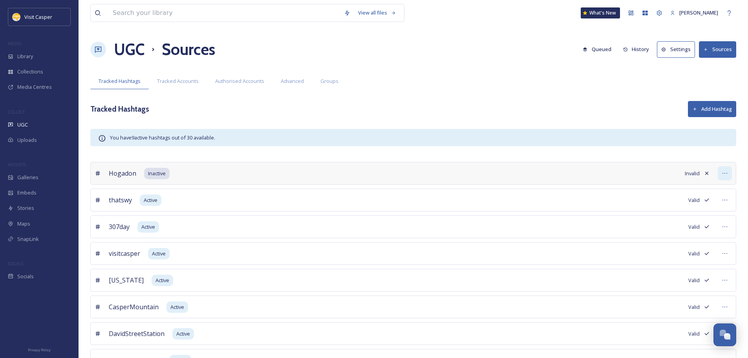
click at [722, 172] on icon at bounding box center [725, 173] width 6 height 6
click at [681, 210] on div "Mark as Active" at bounding box center [691, 205] width 81 height 15
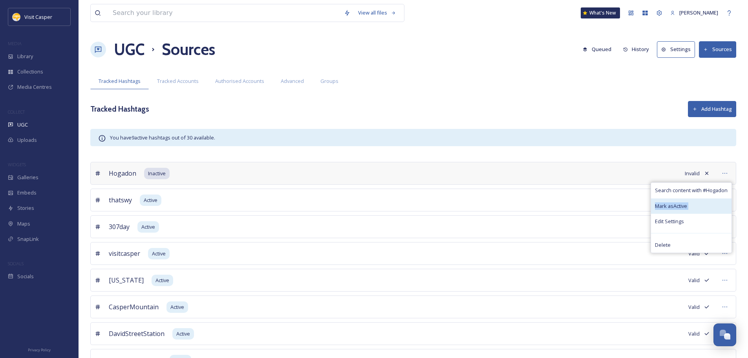
click at [711, 209] on div "Mark as Active" at bounding box center [691, 205] width 81 height 15
click at [672, 243] on div "Delete" at bounding box center [691, 244] width 81 height 15
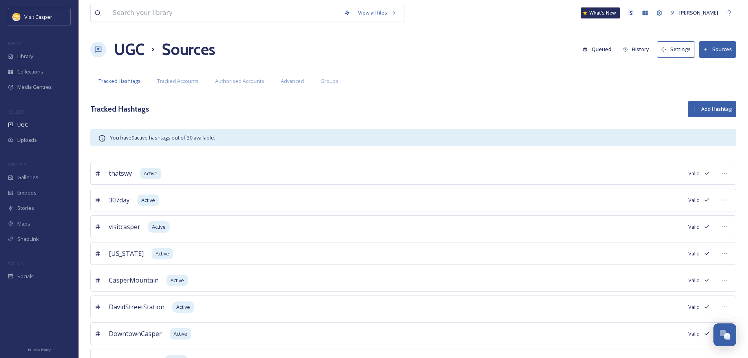
click at [717, 114] on button "Add Hashtag" at bounding box center [712, 109] width 48 height 16
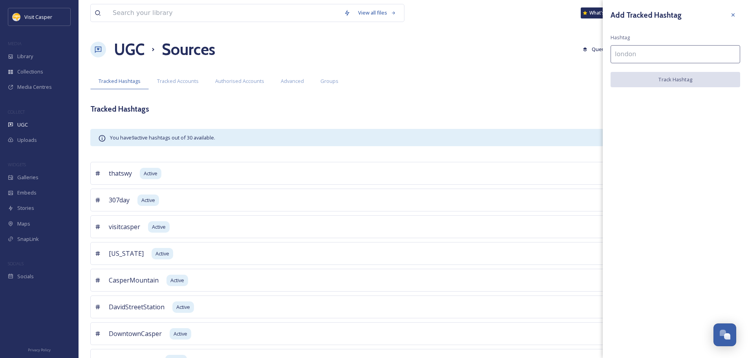
click at [657, 52] on input at bounding box center [676, 54] width 130 height 18
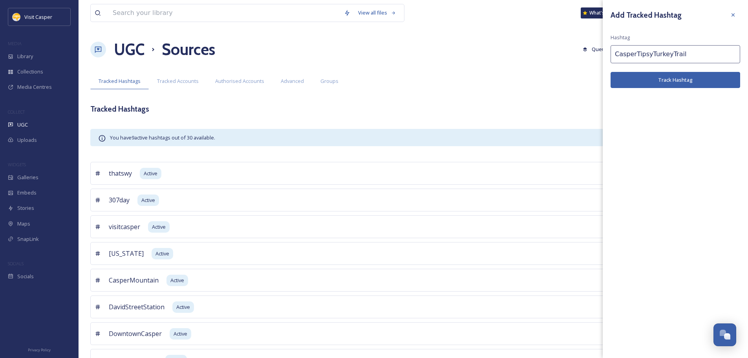
type input "CasperTipsyTurkeyTrail"
click at [680, 83] on button "Track Hashtag" at bounding box center [676, 80] width 130 height 16
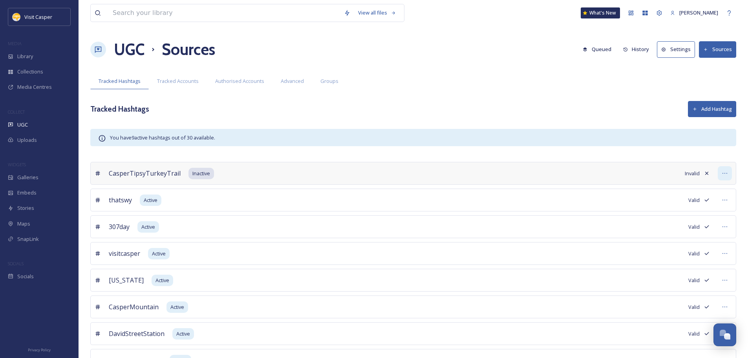
click at [726, 173] on icon at bounding box center [725, 173] width 6 height 6
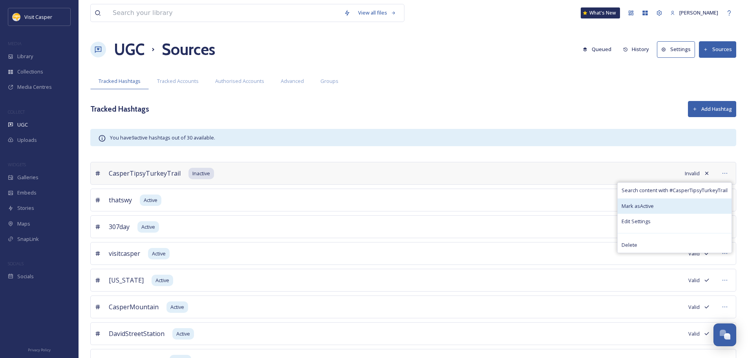
click at [638, 208] on span "Mark as Active" at bounding box center [638, 205] width 32 height 7
click at [376, 165] on div "CasperTipsyTurkeyTrail Inactive Invalid Search content with # CasperTipsyTurkey…" at bounding box center [413, 173] width 646 height 23
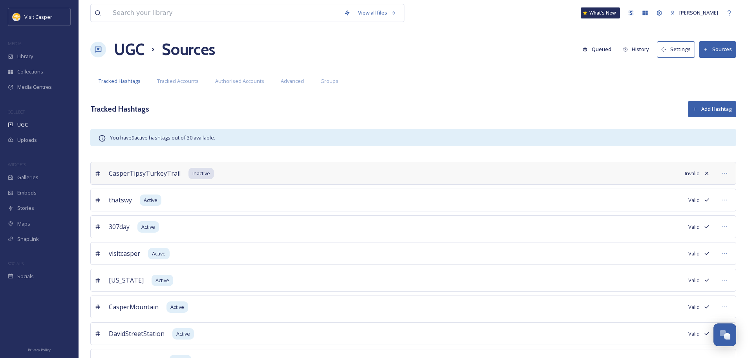
click at [362, 110] on div "Tracked Hashtags Add Hashtag" at bounding box center [413, 109] width 646 height 16
click at [721, 174] on div at bounding box center [725, 173] width 14 height 14
click at [194, 176] on span "Inactive" at bounding box center [201, 173] width 18 height 7
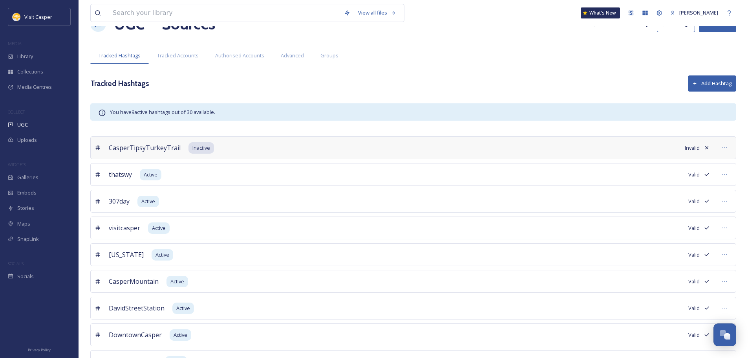
scroll to position [39, 0]
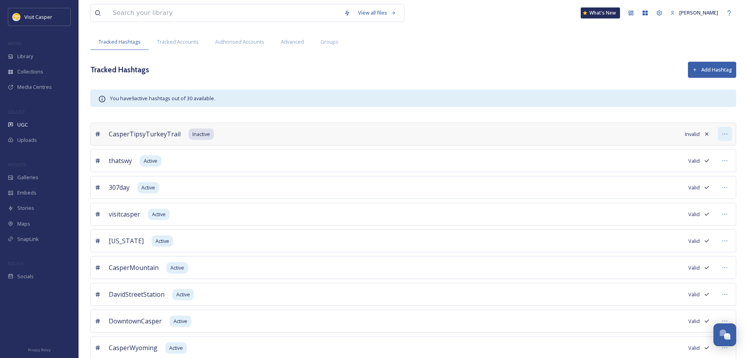
click at [722, 136] on div at bounding box center [725, 134] width 14 height 14
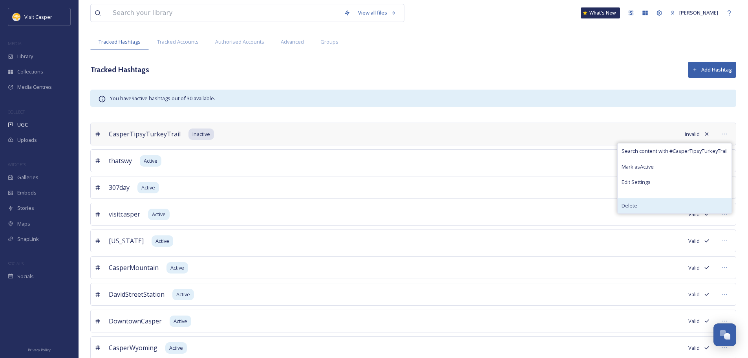
click at [641, 203] on div "Delete" at bounding box center [675, 205] width 114 height 15
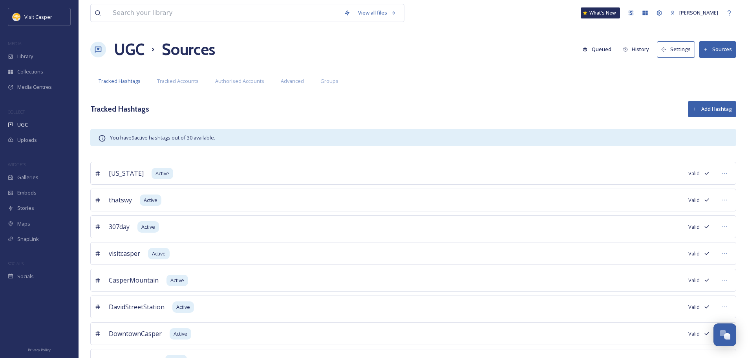
click at [706, 114] on button "Add Hashtag" at bounding box center [712, 109] width 48 height 16
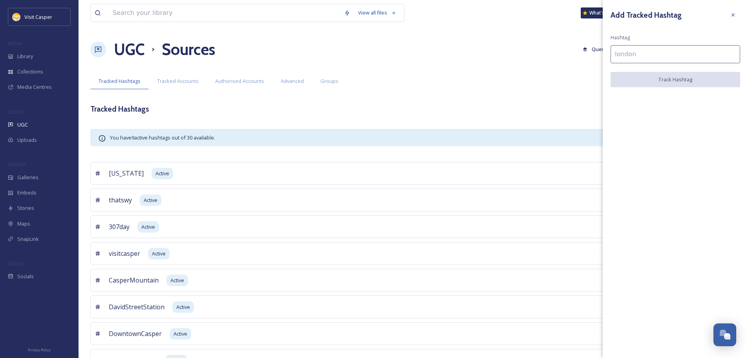
click at [651, 55] on input at bounding box center [676, 54] width 130 height 18
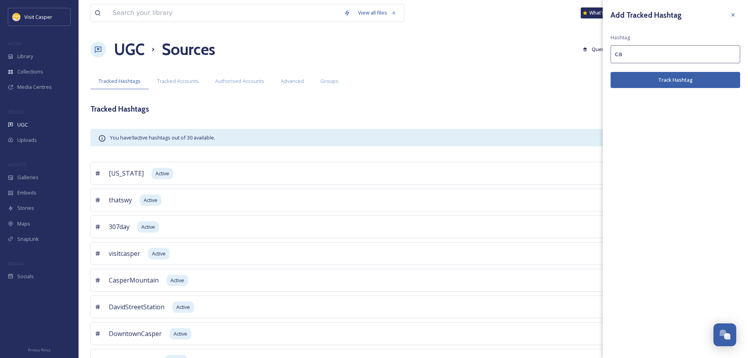
type input "c"
type input "bridletrail"
drag, startPoint x: 631, startPoint y: 110, endPoint x: 631, endPoint y: 91, distance: 19.3
click at [631, 110] on div "Add Tracked Hashtag Hashtag bridletrail Track Hashtag" at bounding box center [675, 179] width 145 height 358
click at [642, 84] on button "Track Hashtag" at bounding box center [676, 80] width 130 height 16
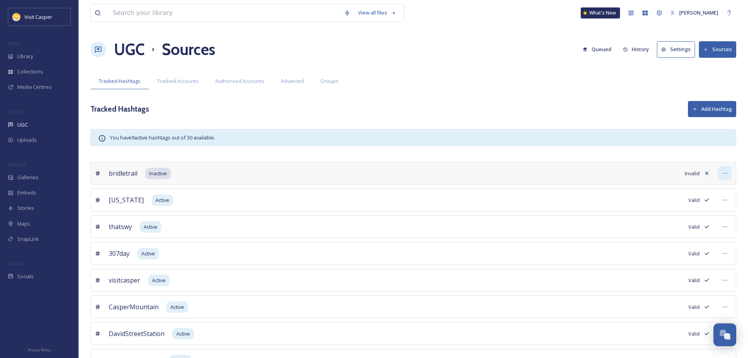
click at [720, 174] on div at bounding box center [725, 173] width 14 height 14
click at [678, 204] on span "Mark as Active" at bounding box center [670, 205] width 32 height 7
click at [671, 242] on div "Delete" at bounding box center [691, 244] width 81 height 15
click at [366, 130] on div "You have 9 active hashtags out of 30 available." at bounding box center [413, 137] width 646 height 17
click at [183, 81] on span "Tracked Accounts" at bounding box center [178, 80] width 42 height 7
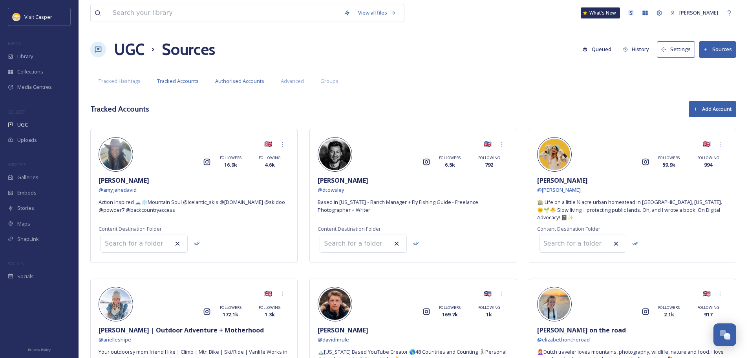
click at [230, 84] on span "Authorised Accounts" at bounding box center [239, 80] width 49 height 7
